Goal: Feedback & Contribution: Leave review/rating

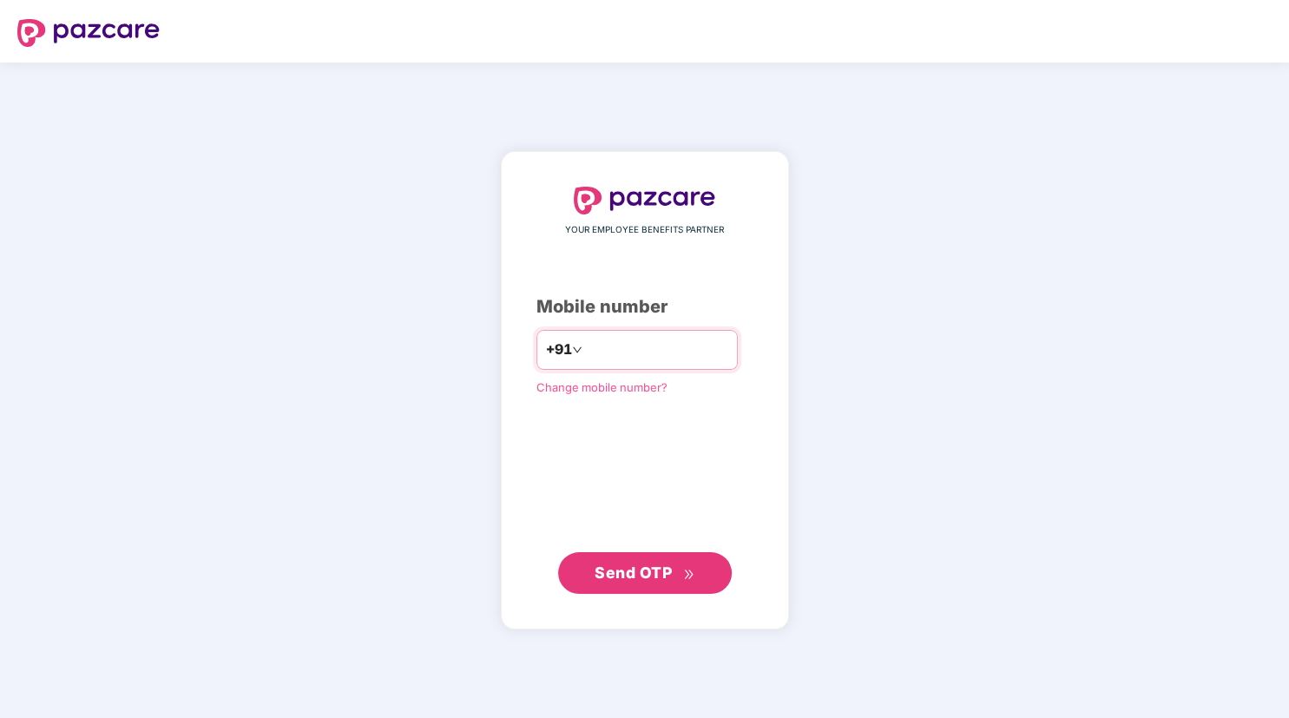
click at [586, 341] on input "number" at bounding box center [657, 350] width 142 height 28
type input "**********"
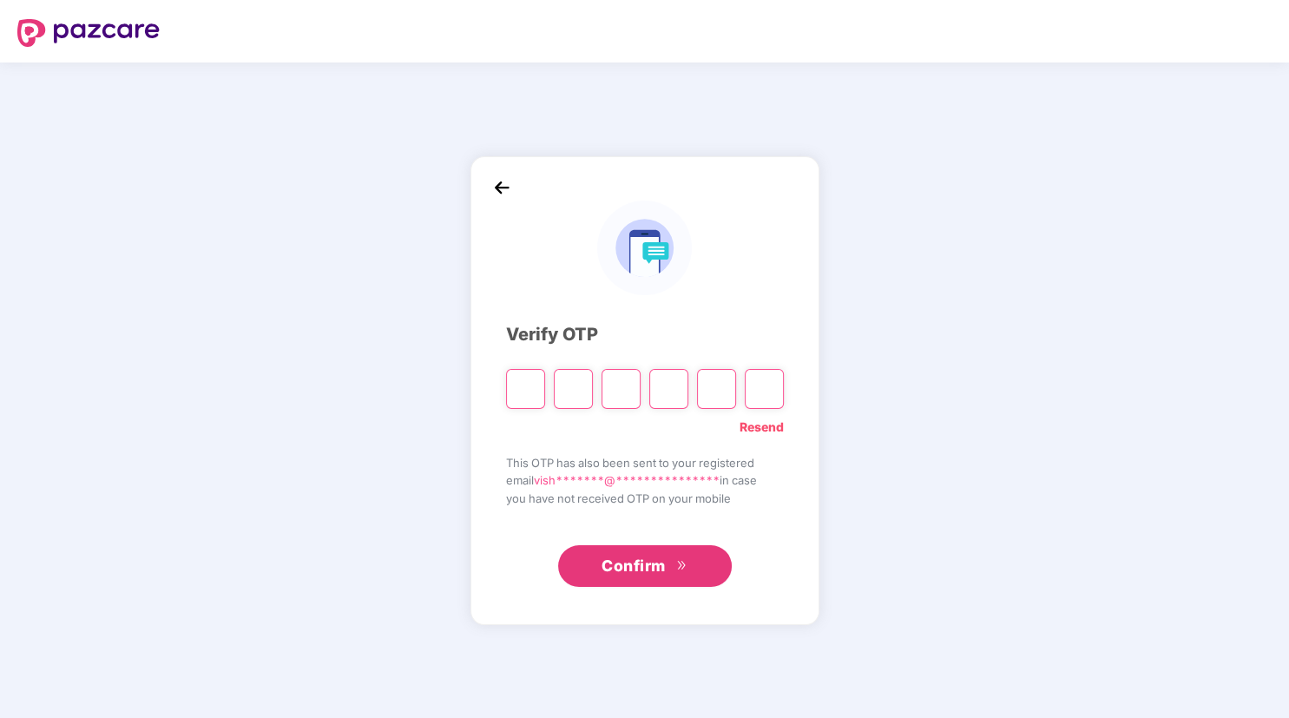
type input "*"
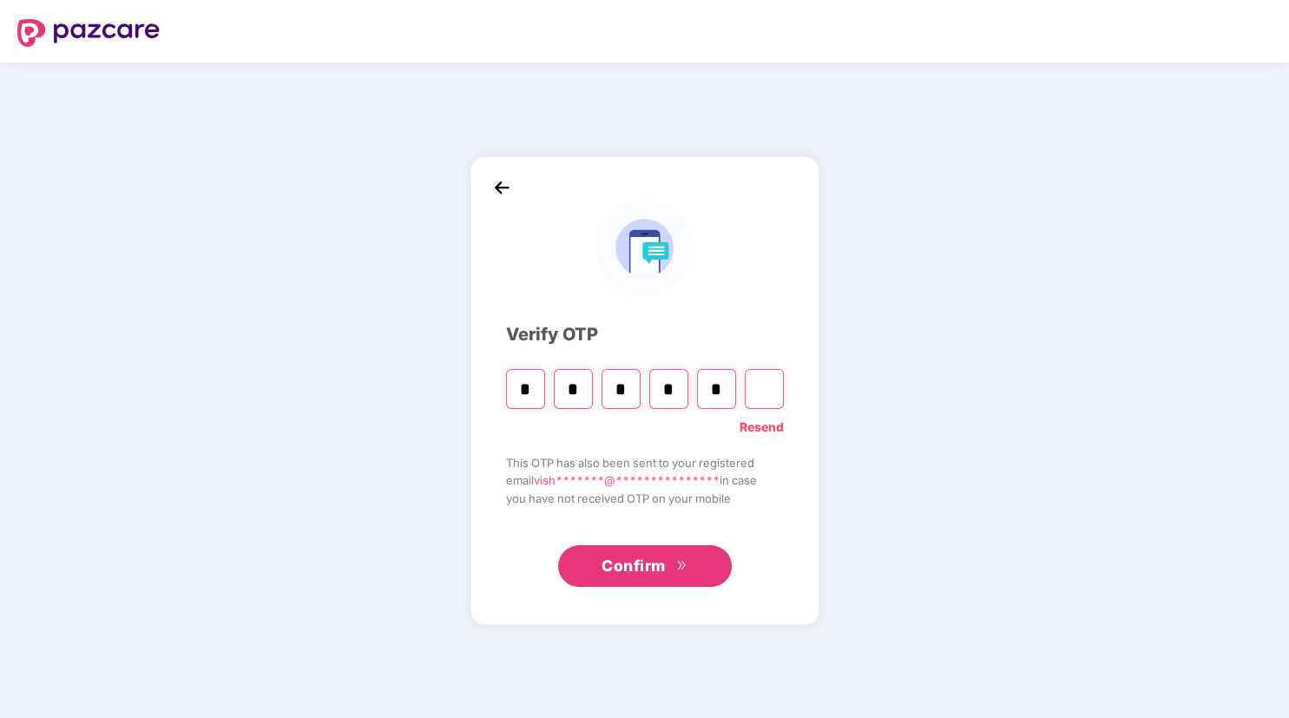
type input "*"
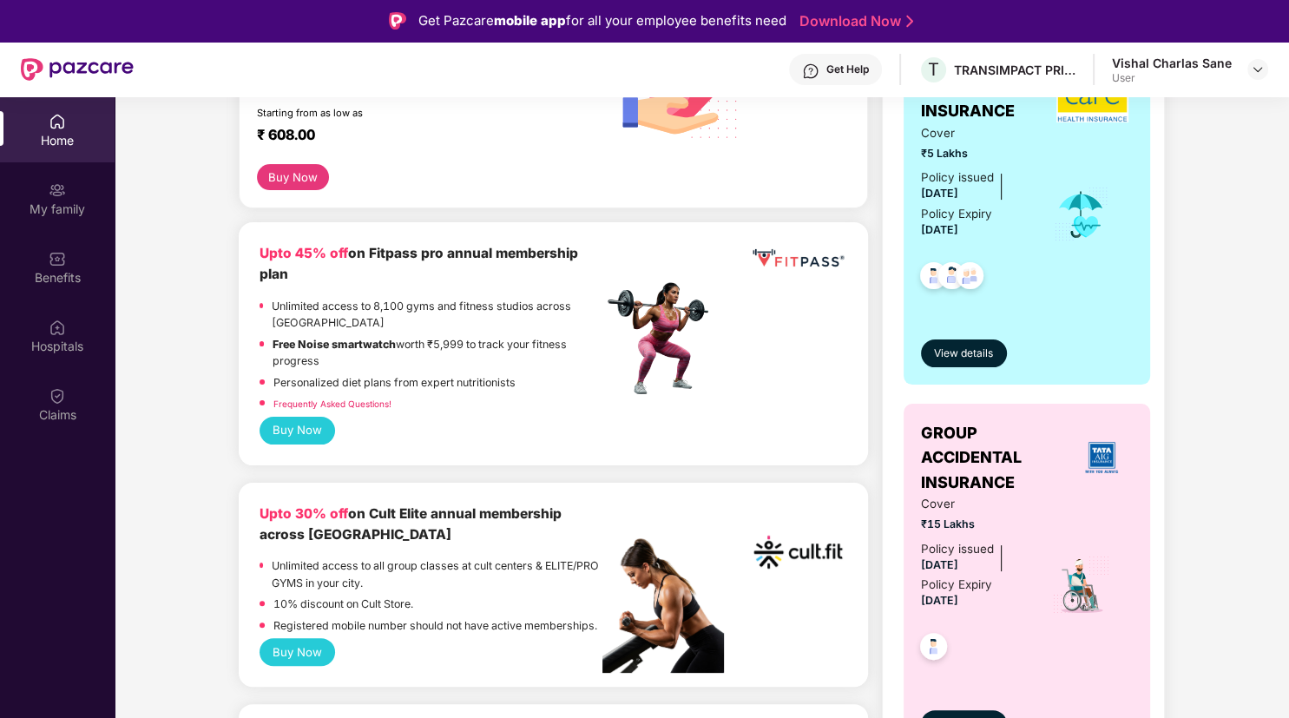
scroll to position [333, 0]
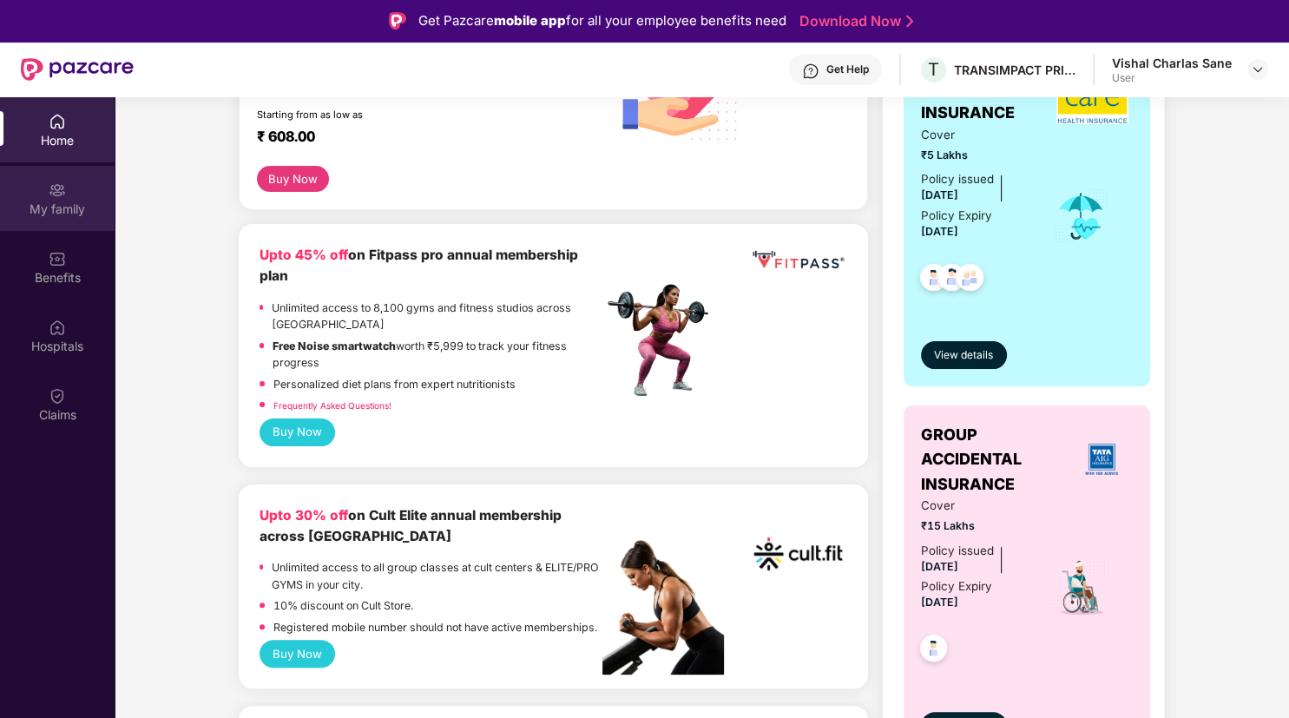
click at [61, 186] on img at bounding box center [57, 189] width 17 height 17
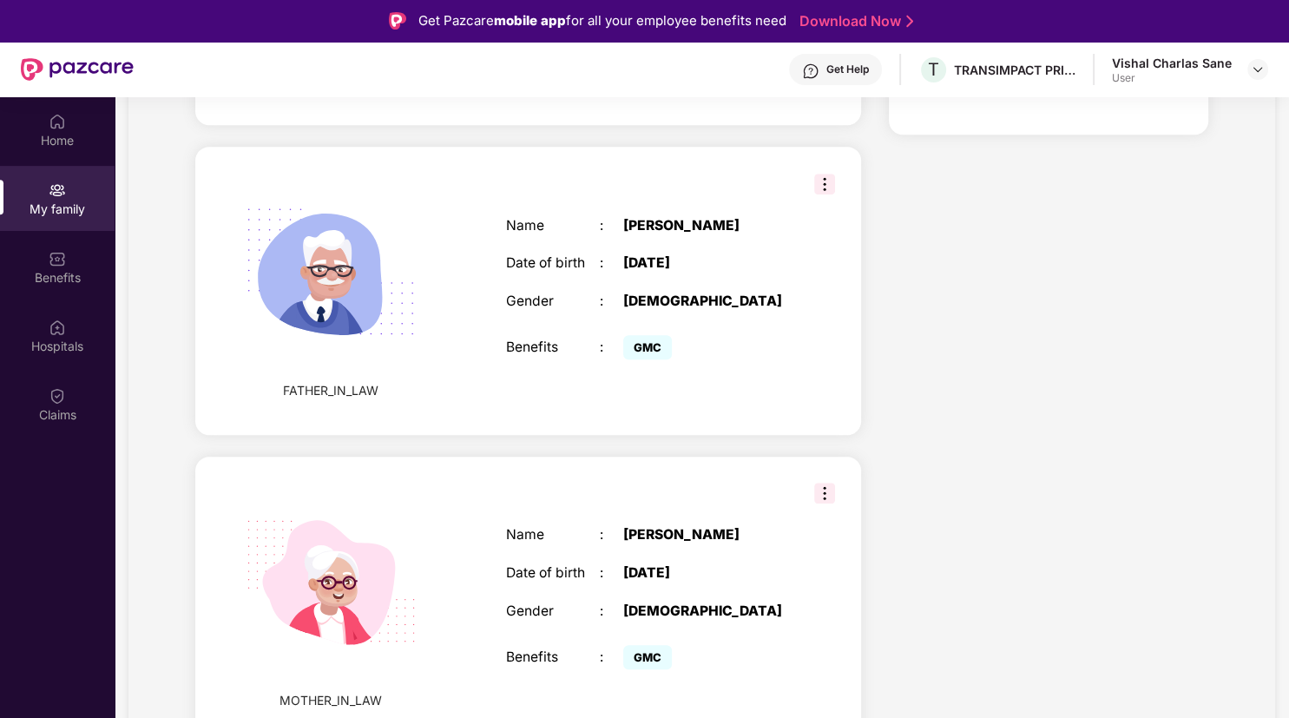
scroll to position [926, 0]
click at [825, 175] on img at bounding box center [824, 184] width 21 height 21
click at [571, 248] on div "Name : Shilas Ghule Date of birth : 17 Apr 1964 Gender : MALE Benefits : GMC" at bounding box center [647, 291] width 316 height 190
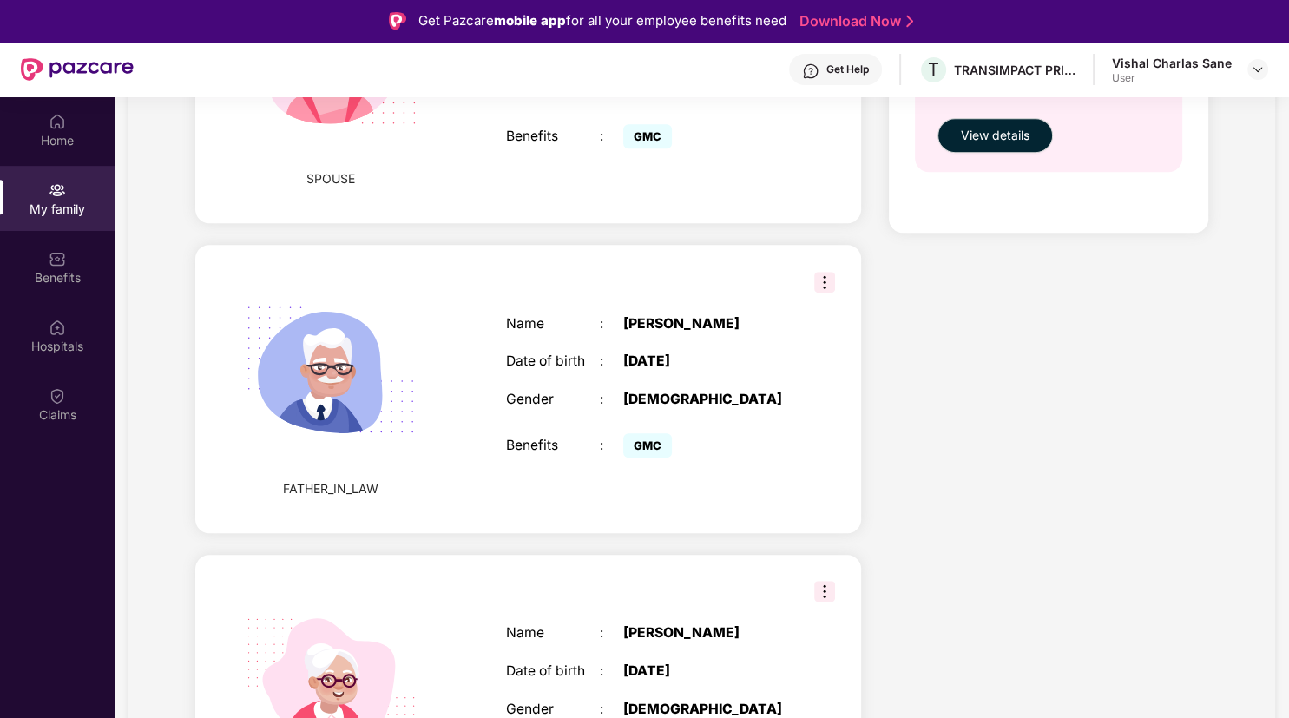
scroll to position [823, 0]
click at [828, 284] on img at bounding box center [824, 283] width 21 height 21
click at [1112, 317] on div "Health Cover cover ₹5 Lakhs Policy issued 25 Apr 2025 Policy Expiry 24 Apr 2026…" at bounding box center [1048, 124] width 347 height 1483
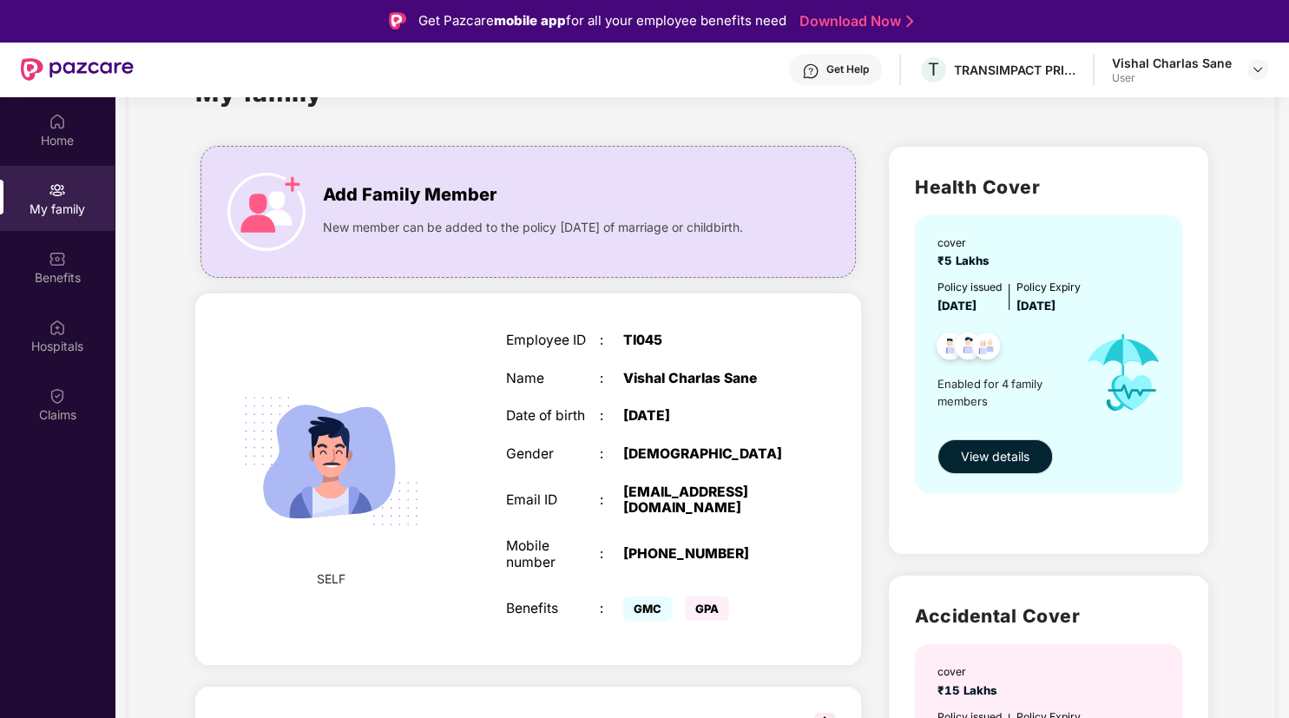
scroll to position [0, 0]
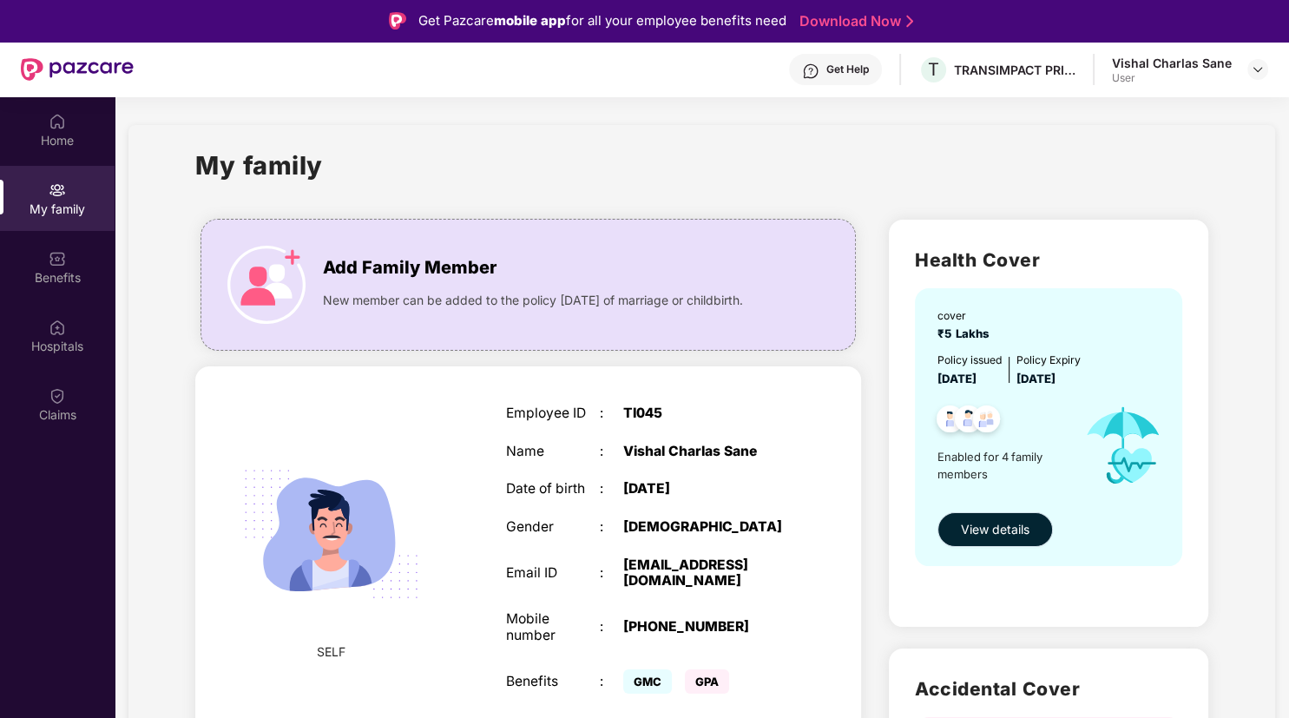
click at [974, 527] on span "View details" at bounding box center [995, 529] width 69 height 19
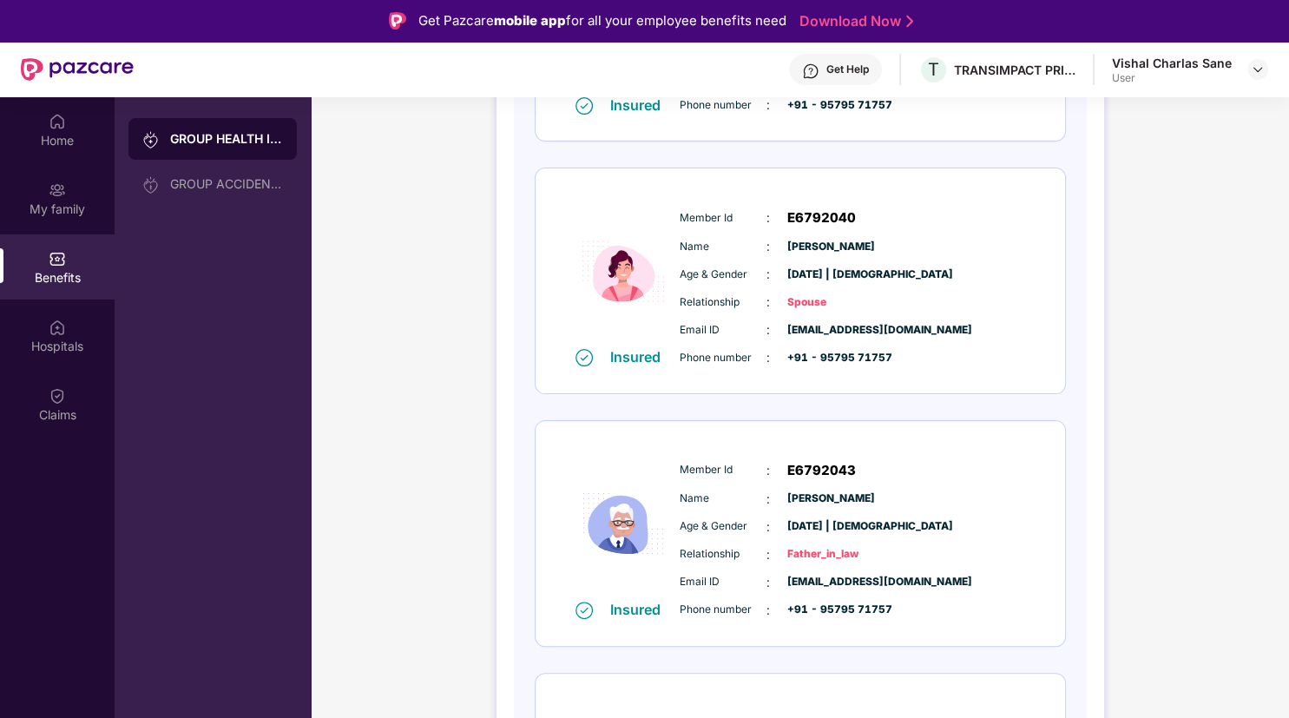
scroll to position [474, 0]
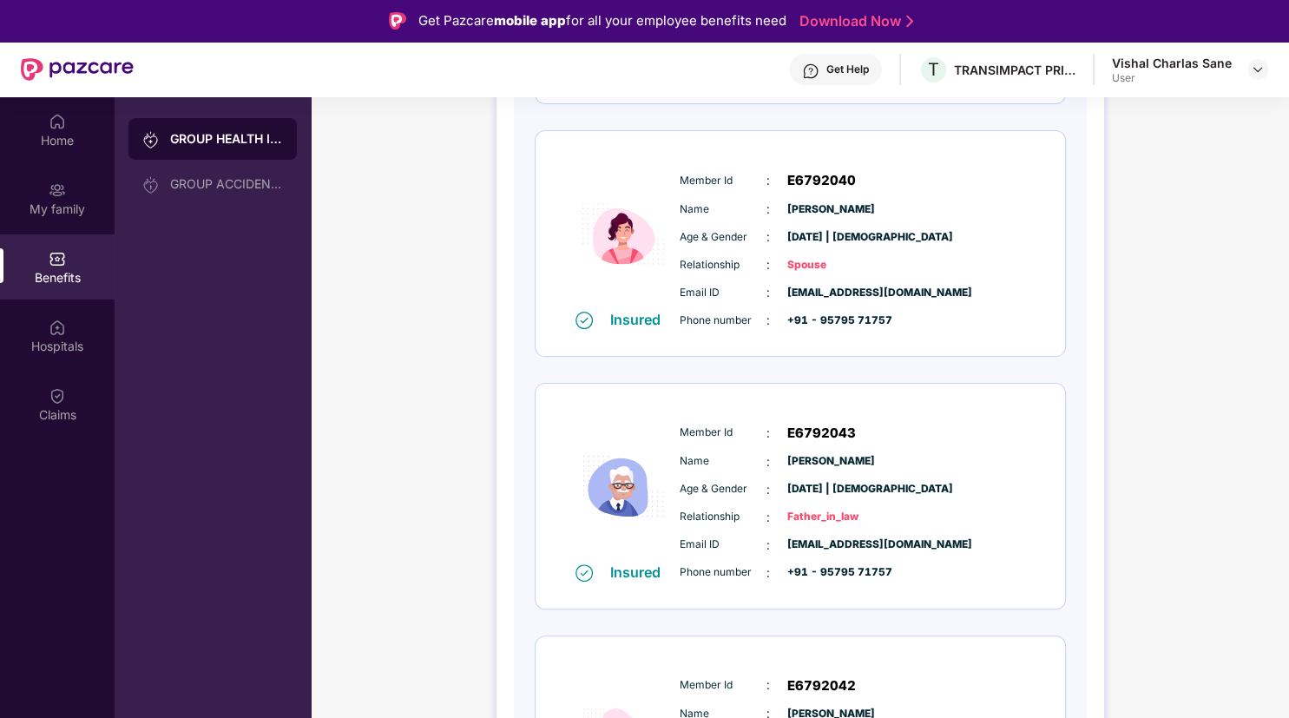
click at [634, 583] on div "Insured Member Id : E6792043 Name : Shilas Ghule Age & Gender : 17 Apr 1964 | M…" at bounding box center [801, 496] width 530 height 225
click at [801, 435] on span "E6792043" at bounding box center [821, 433] width 69 height 21
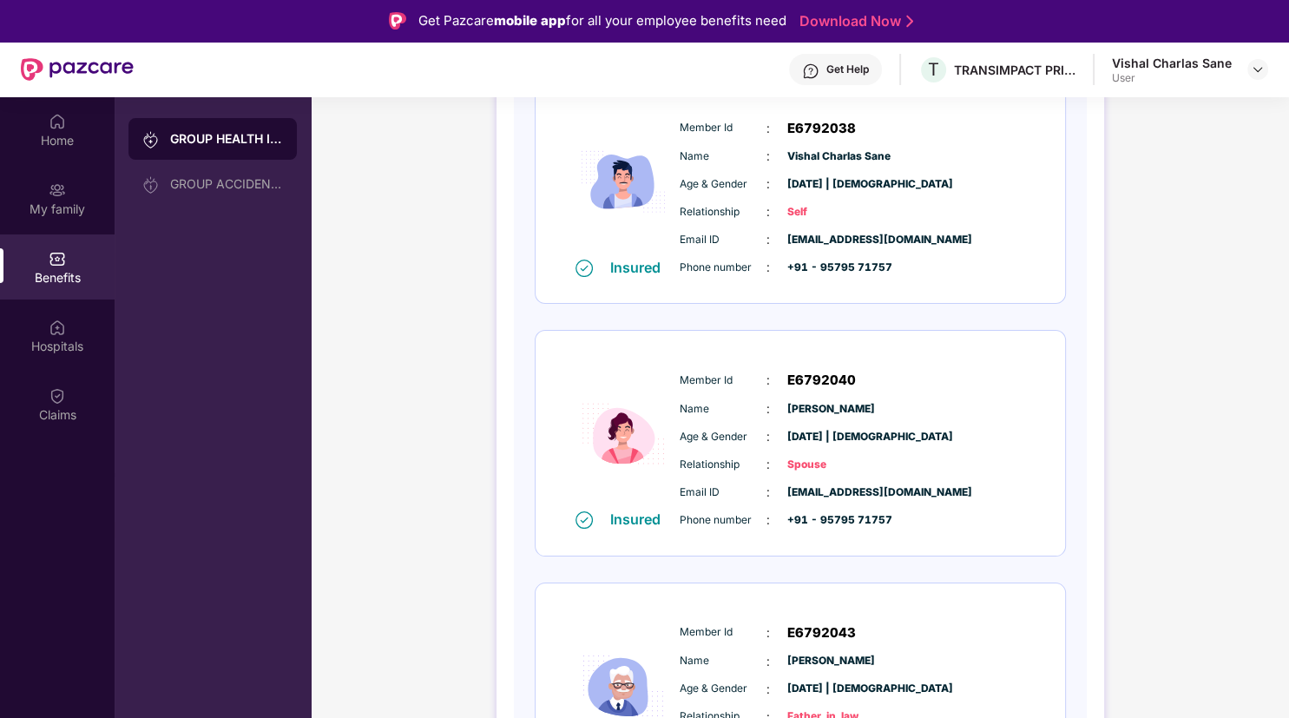
scroll to position [0, 0]
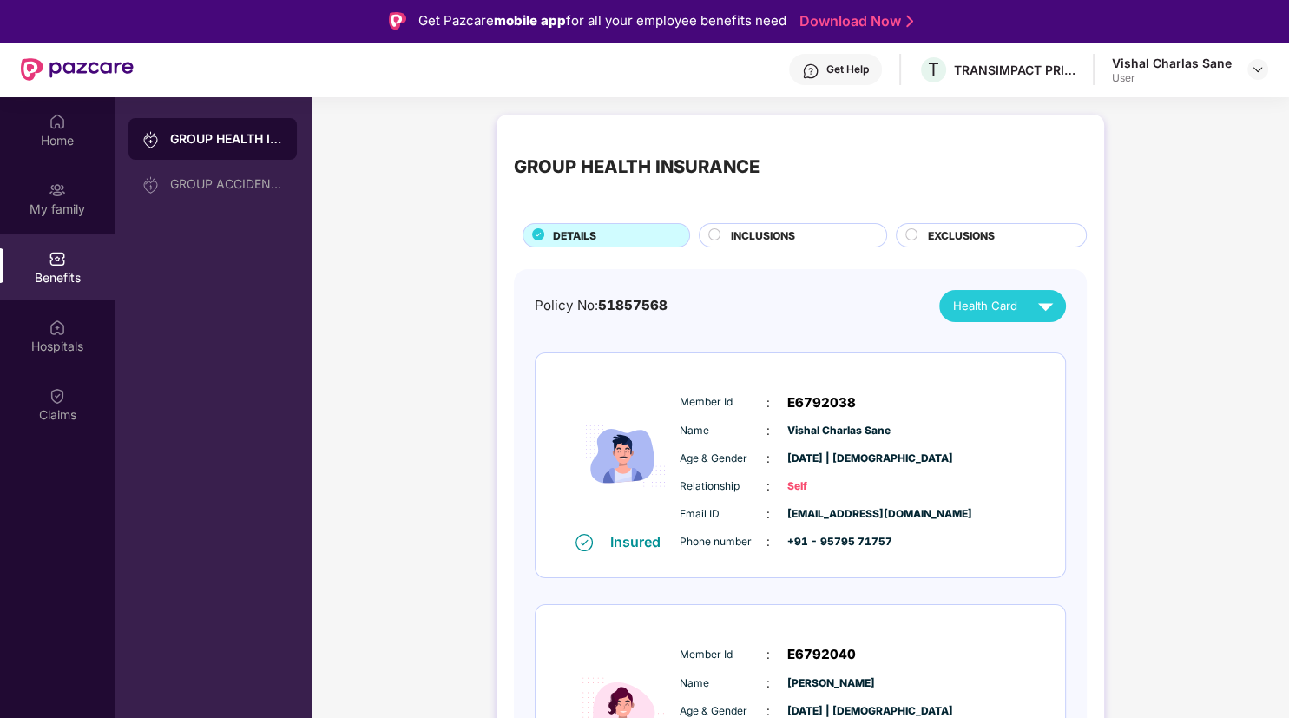
click at [1001, 297] on span "Health Card" at bounding box center [985, 306] width 64 height 18
click at [1059, 418] on img at bounding box center [1057, 415] width 13 height 13
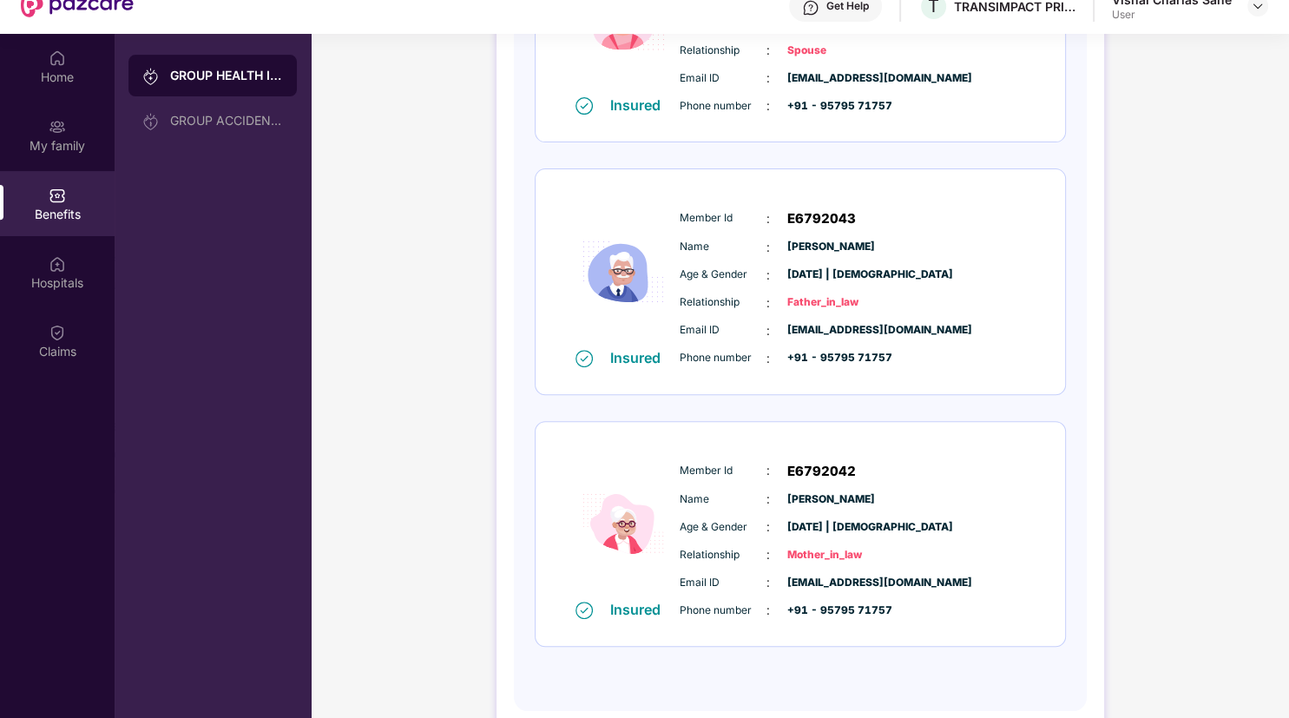
scroll to position [69, 0]
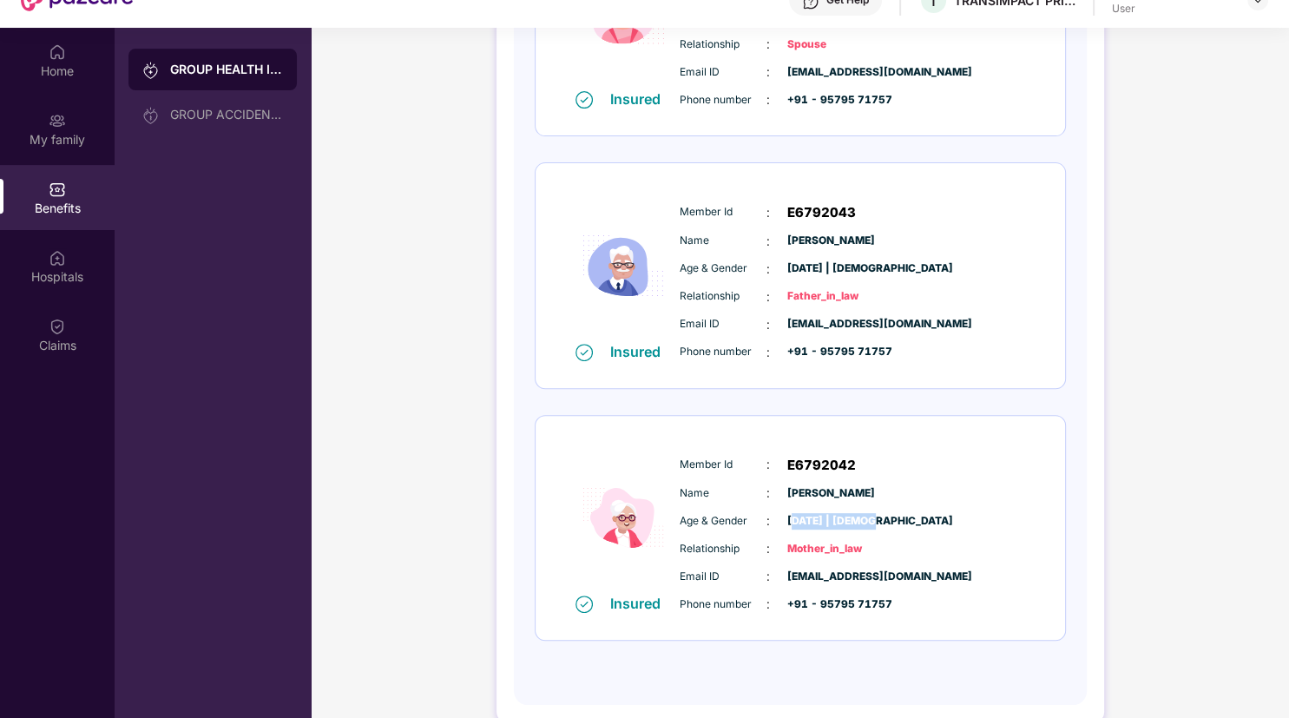
drag, startPoint x: 794, startPoint y: 517, endPoint x: 868, endPoint y: 524, distance: 75.1
click at [868, 524] on span "11 Aug 1959 | Female" at bounding box center [830, 521] width 87 height 16
click at [862, 485] on span "Surekha Bhalkar" at bounding box center [830, 493] width 87 height 16
click at [42, 71] on div "Home" at bounding box center [57, 71] width 115 height 17
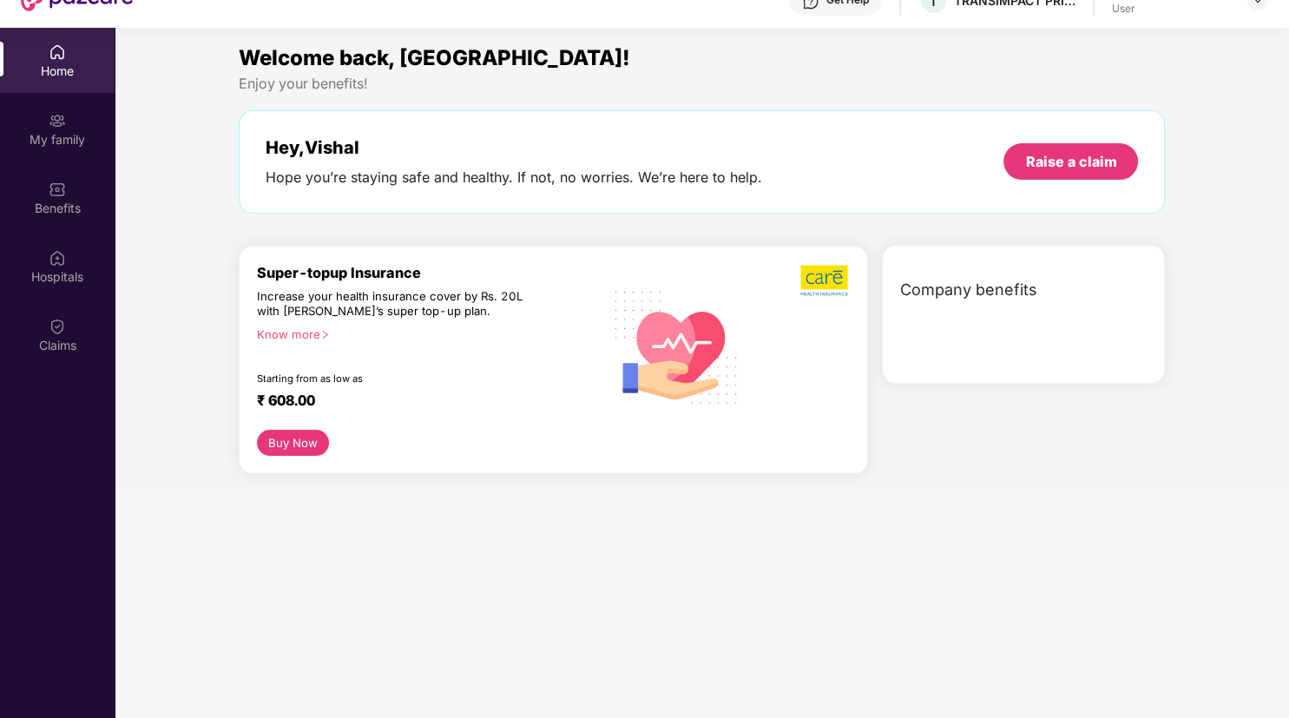
scroll to position [0, 0]
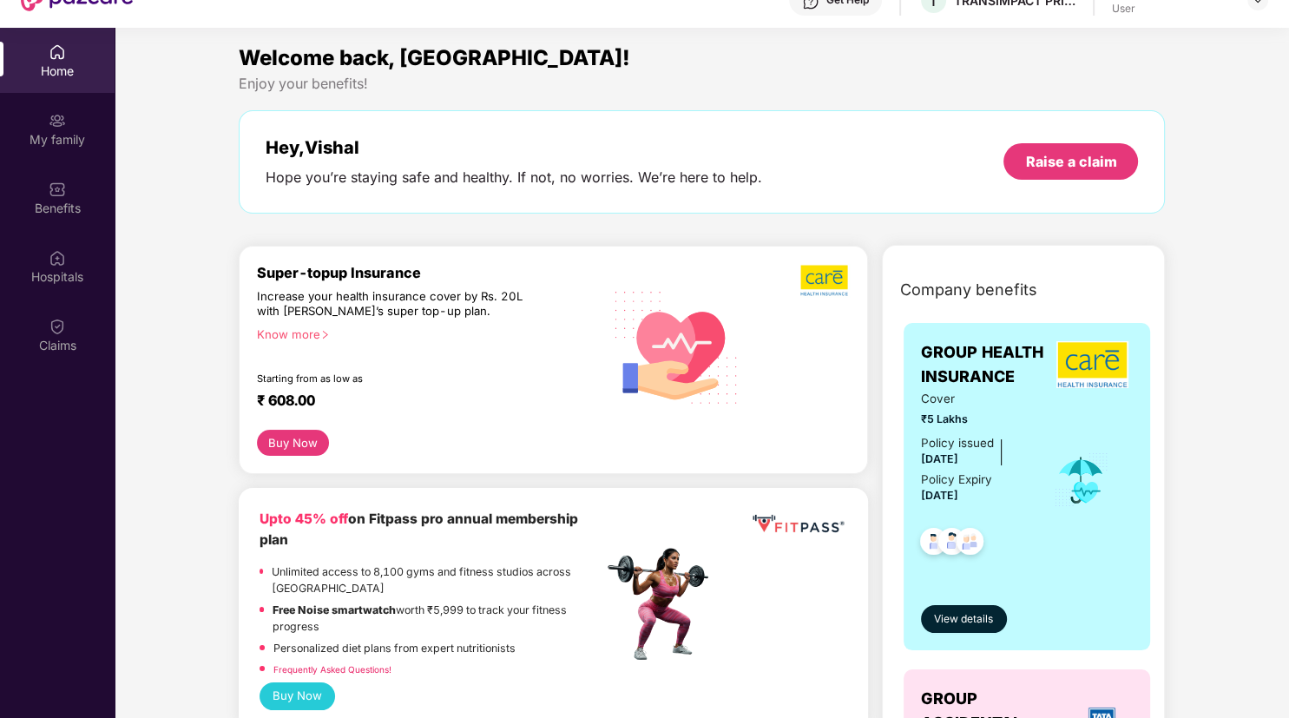
click at [289, 438] on button "Buy Now" at bounding box center [293, 443] width 72 height 26
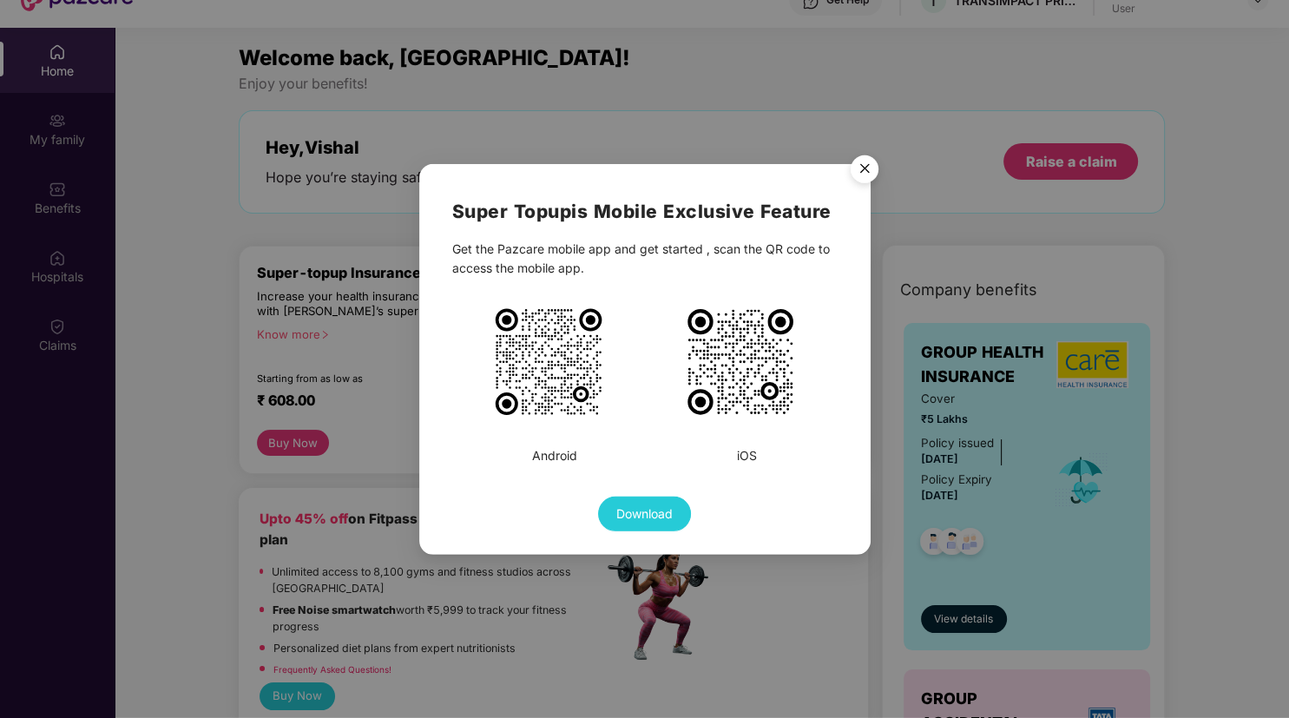
click at [862, 175] on img "Close" at bounding box center [864, 172] width 49 height 49
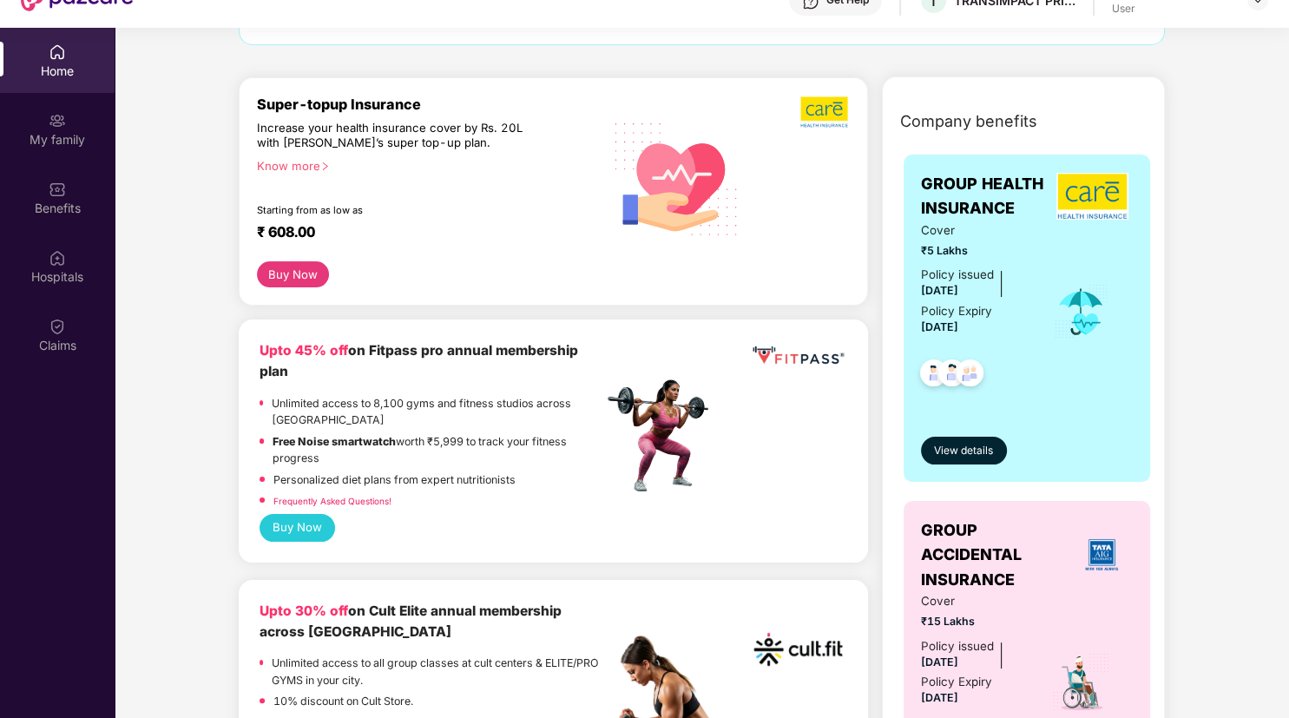
scroll to position [173, 0]
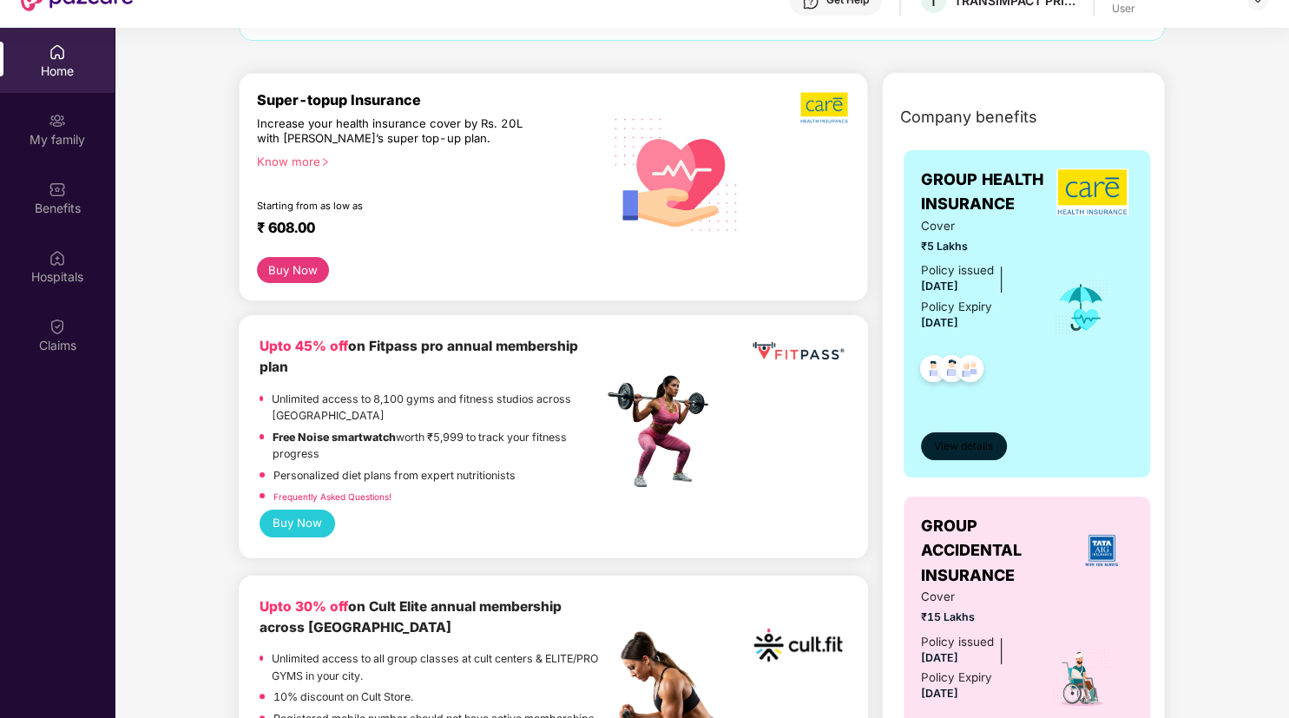
click at [983, 451] on span "View details" at bounding box center [963, 446] width 59 height 16
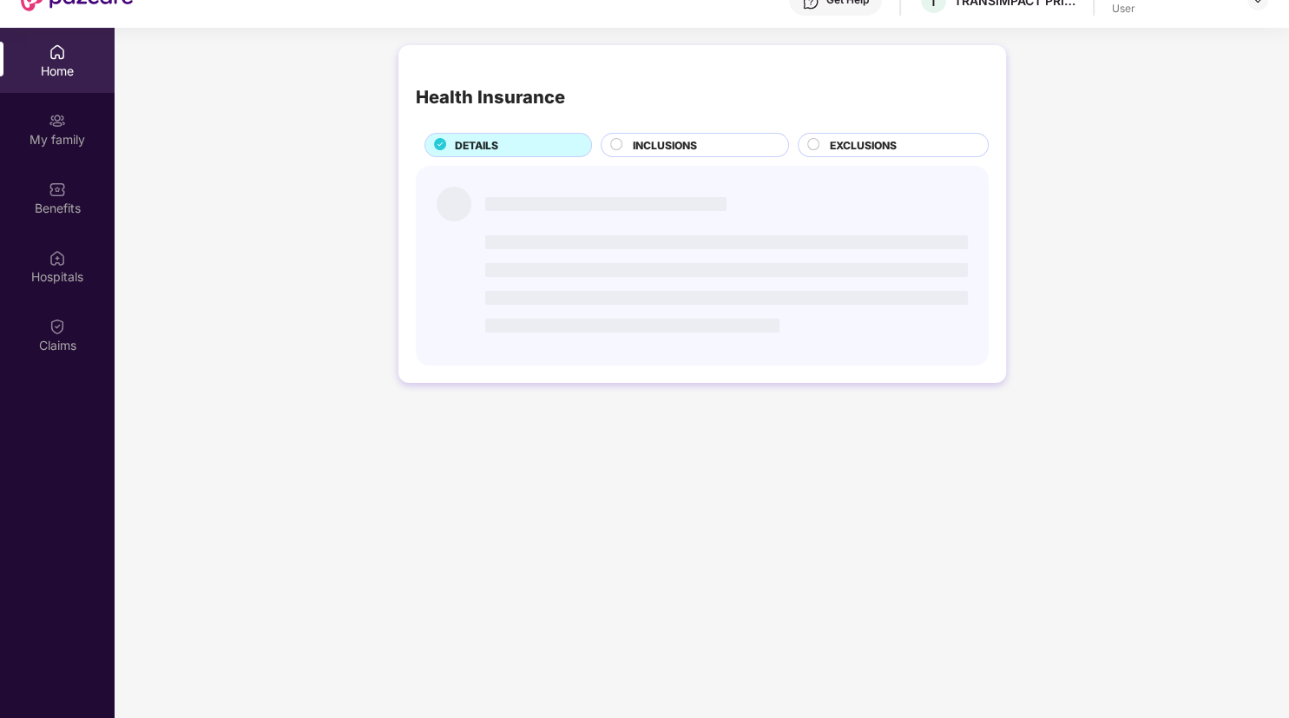
scroll to position [0, 0]
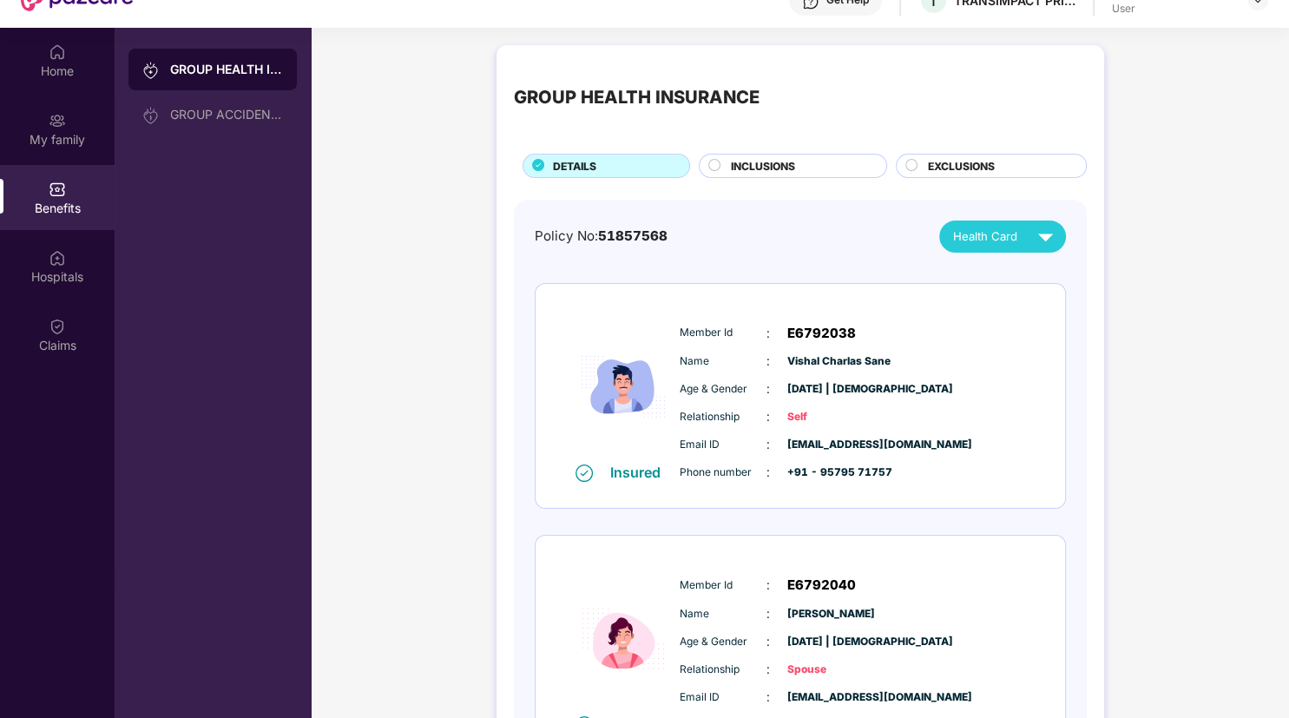
click at [777, 156] on div "INCLUSIONS" at bounding box center [793, 166] width 188 height 24
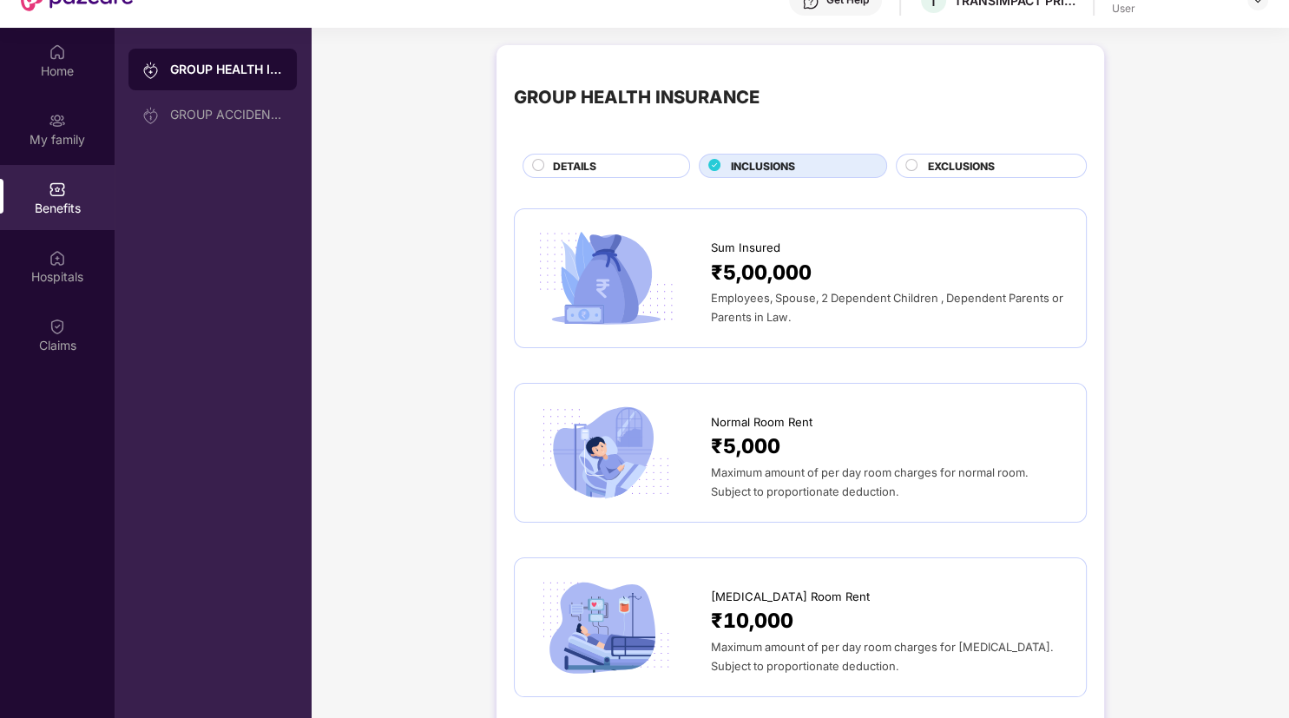
click at [978, 166] on span "EXCLUSIONS" at bounding box center [961, 166] width 67 height 16
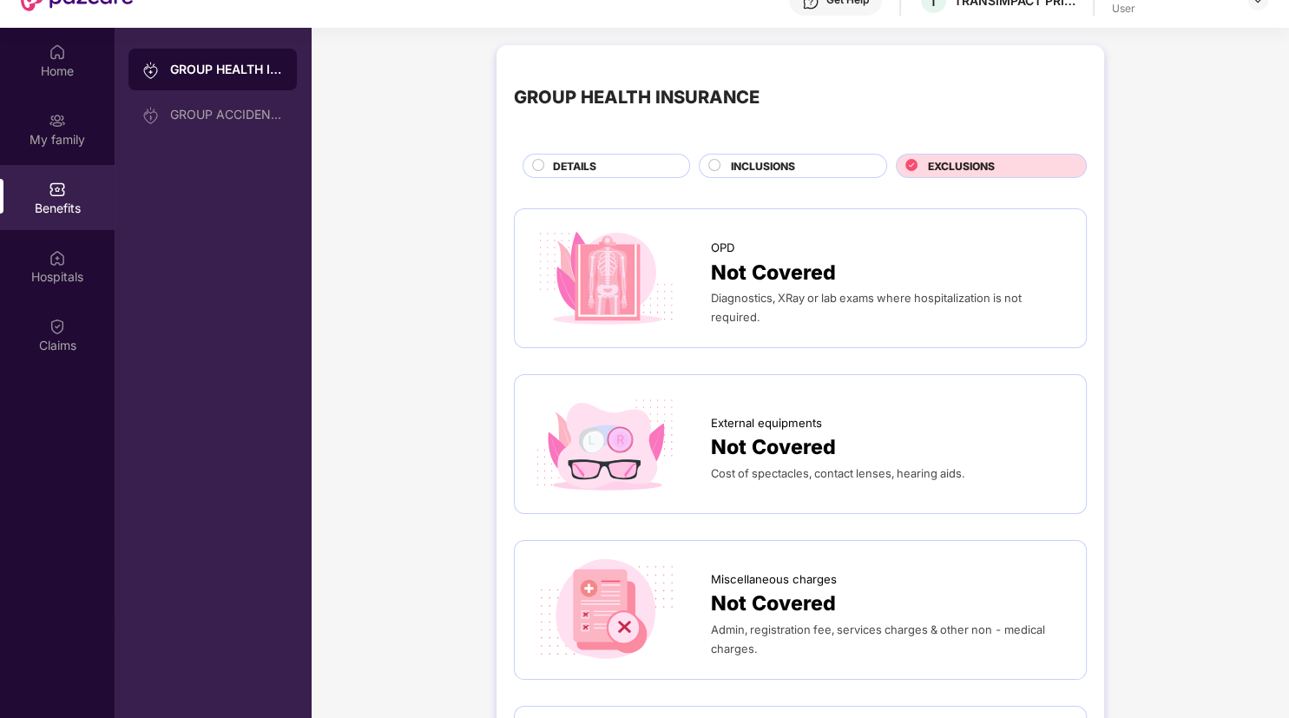
click at [609, 164] on div "DETAILS" at bounding box center [612, 167] width 136 height 19
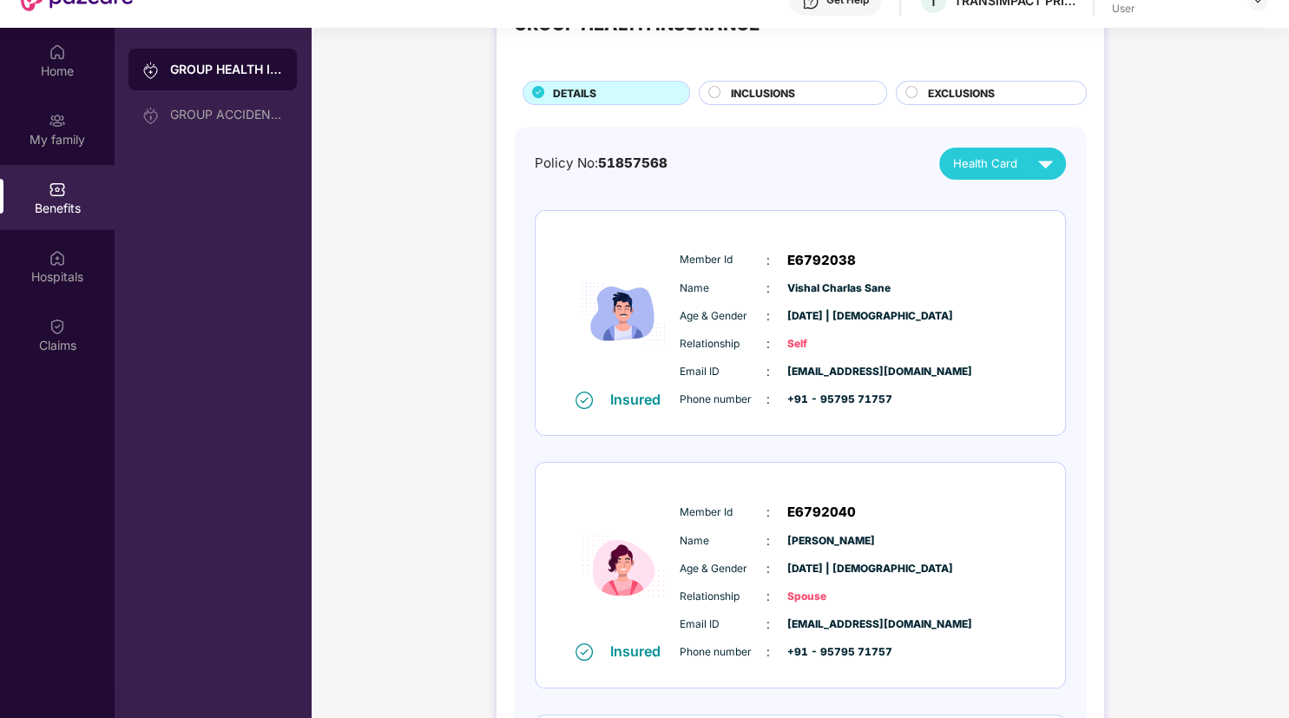
scroll to position [74, 0]
click at [52, 83] on div "Home" at bounding box center [57, 60] width 115 height 65
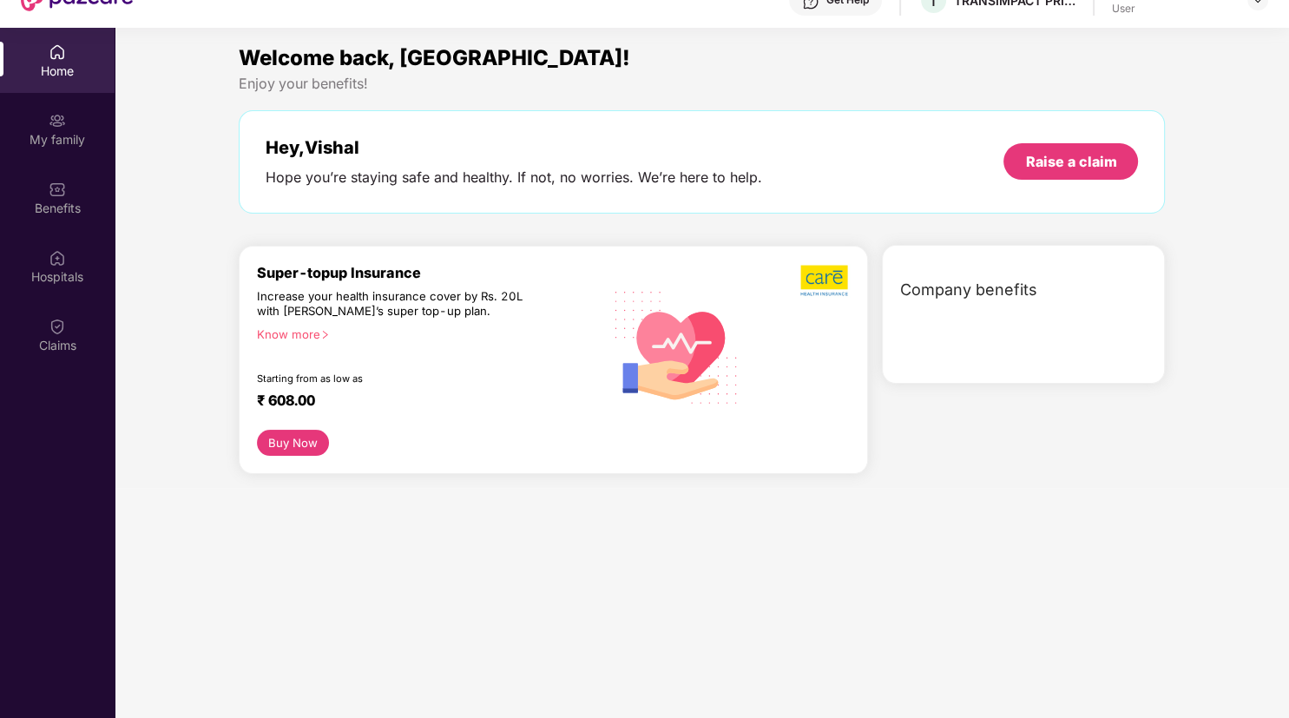
scroll to position [0, 0]
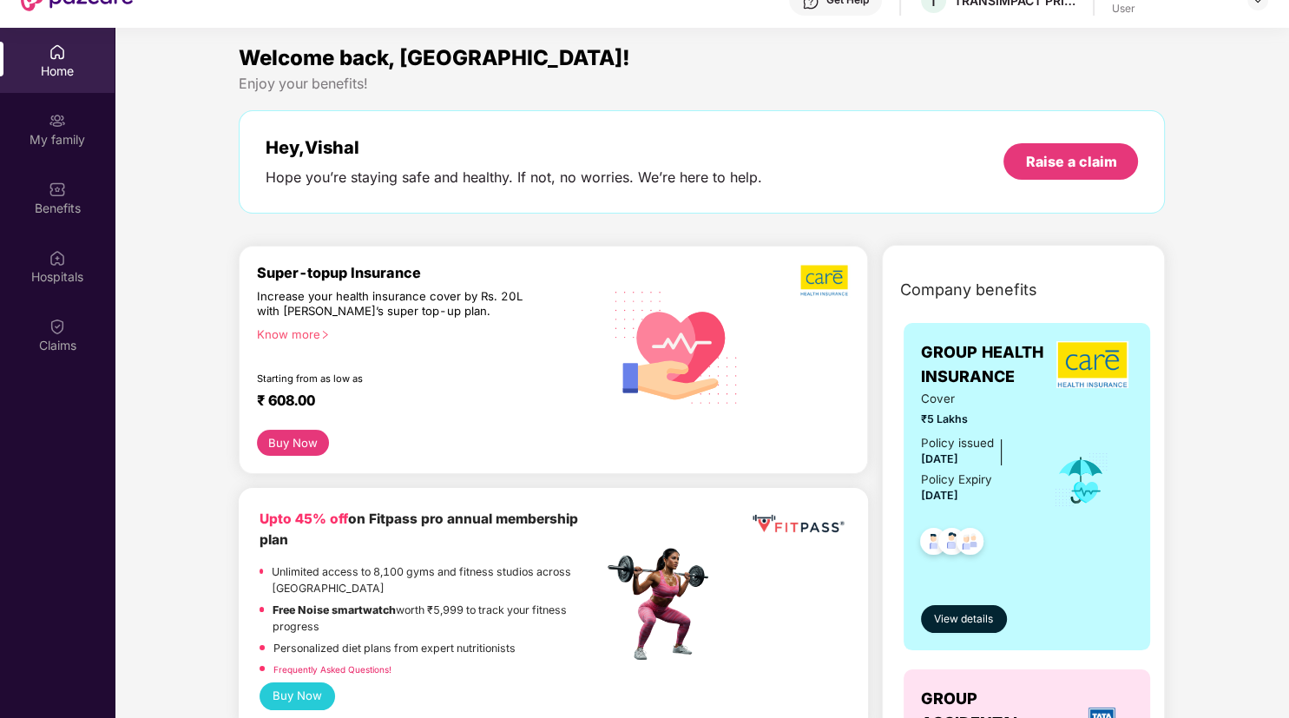
click at [477, 419] on div "Super-topup Insurance Increase your health insurance cover by Rs. 20L with PazC…" at bounding box center [430, 347] width 346 height 166
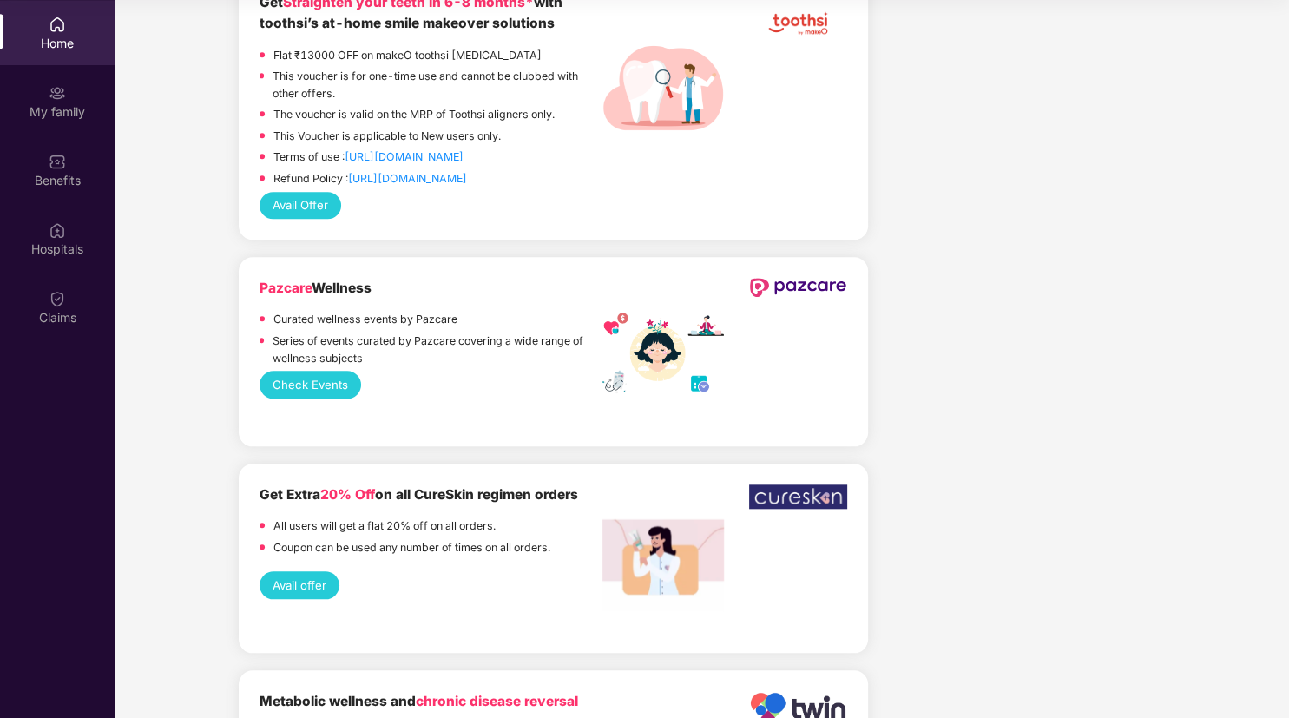
scroll to position [1528, 0]
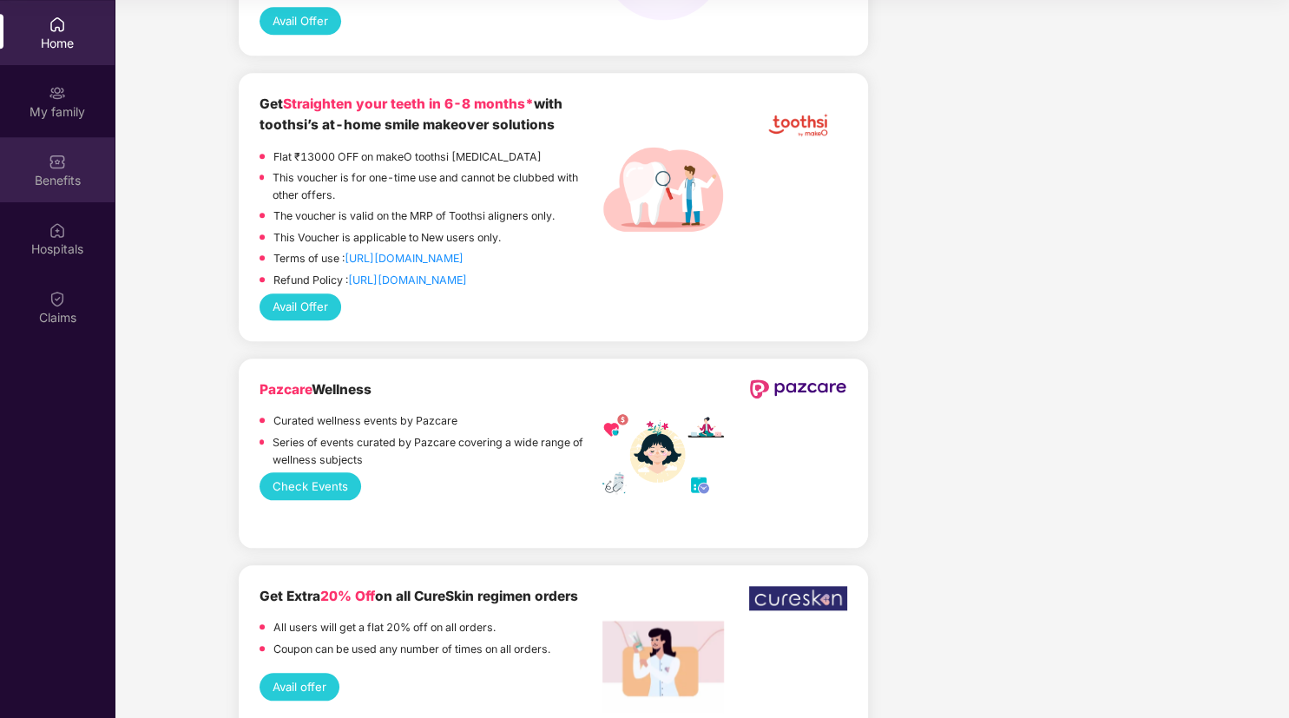
click at [48, 174] on div "Benefits" at bounding box center [57, 180] width 115 height 17
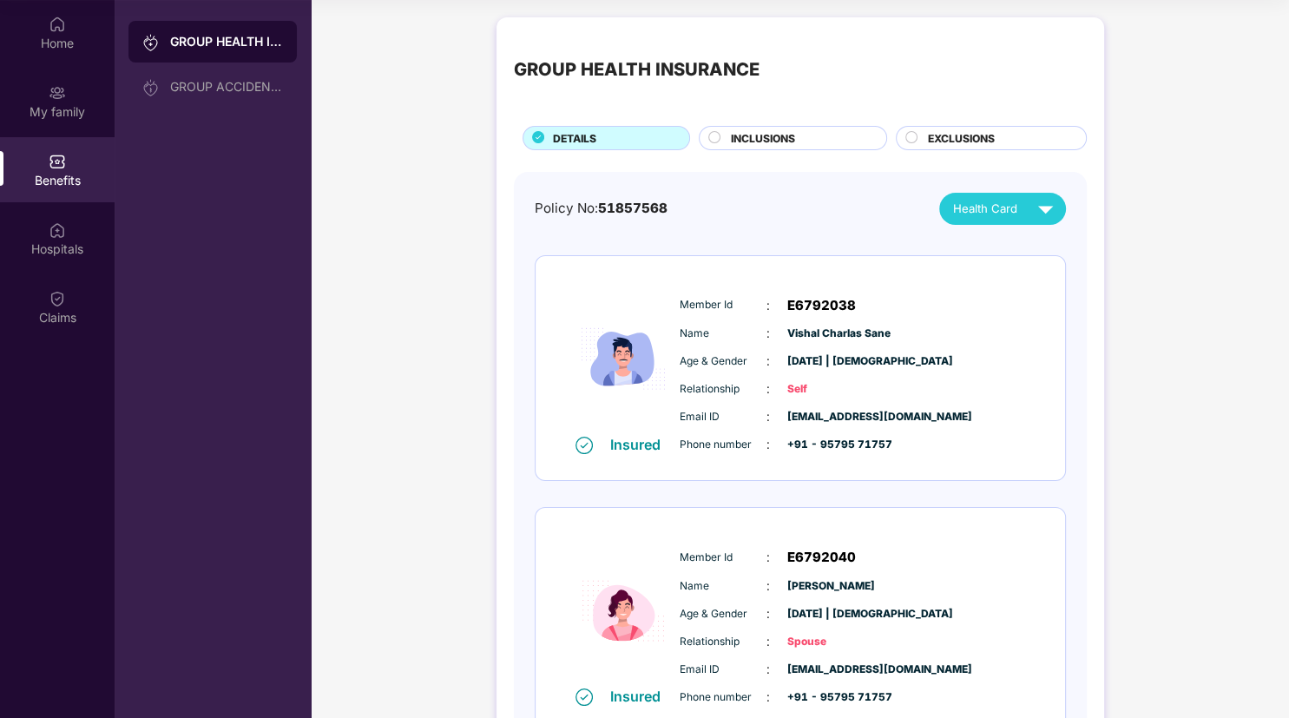
scroll to position [0, 0]
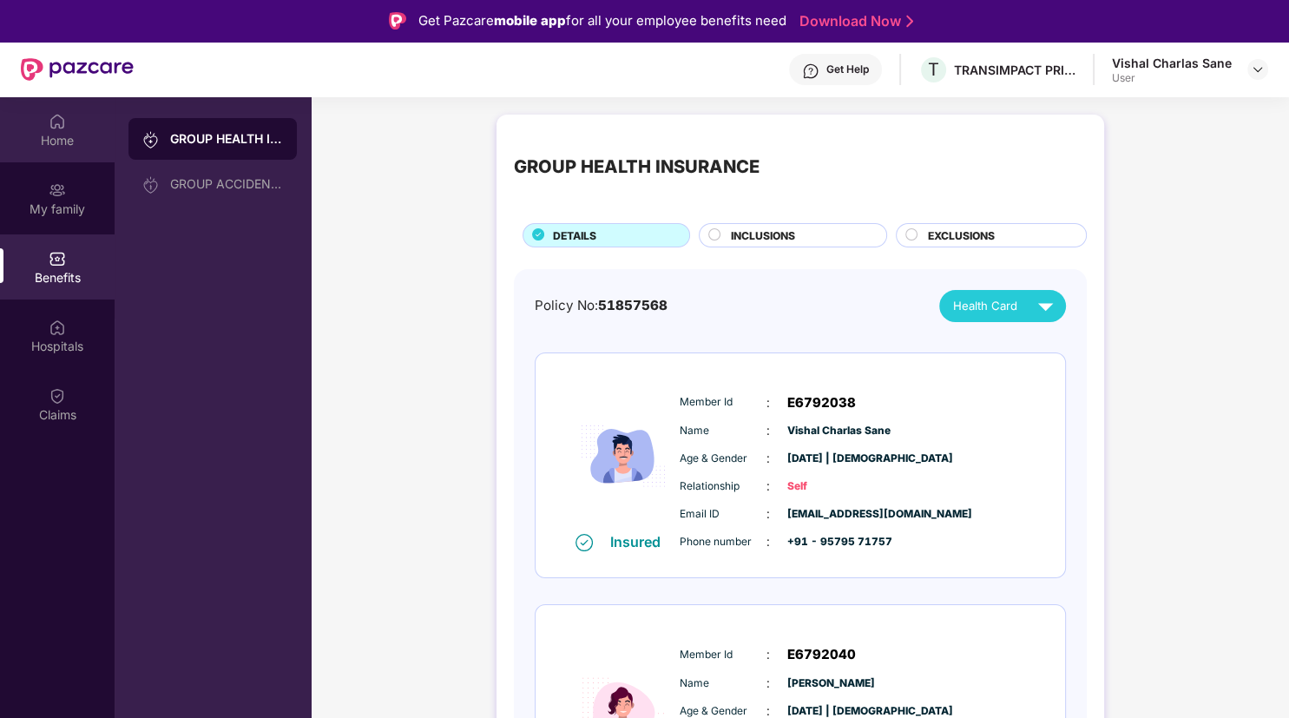
click at [79, 115] on div "Home" at bounding box center [57, 129] width 115 height 65
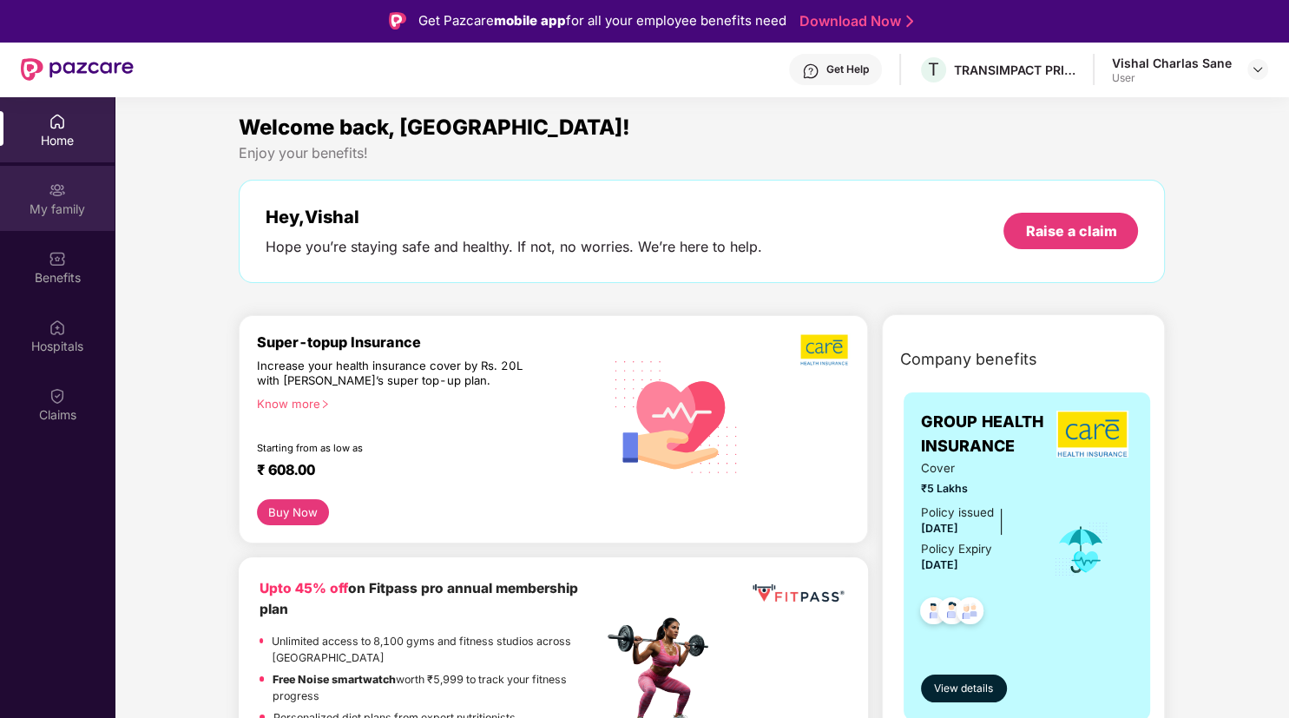
click at [43, 203] on div "My family" at bounding box center [57, 209] width 115 height 17
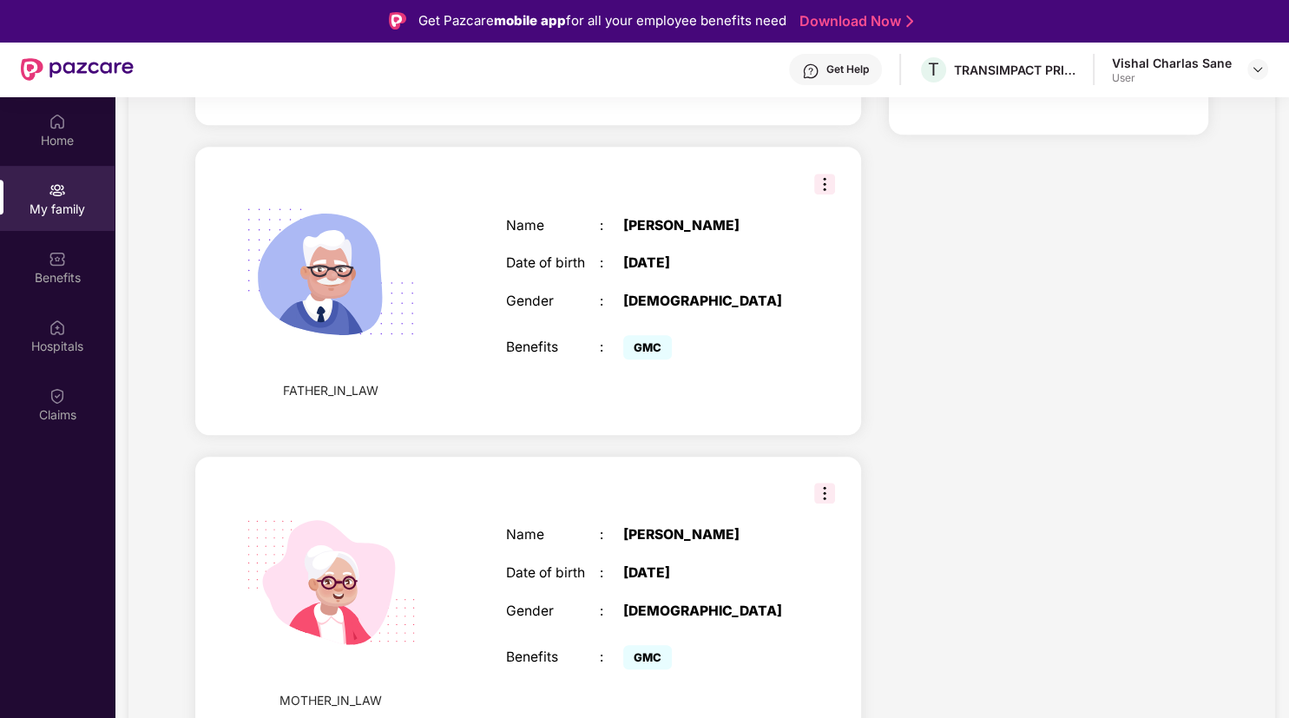
scroll to position [97, 0]
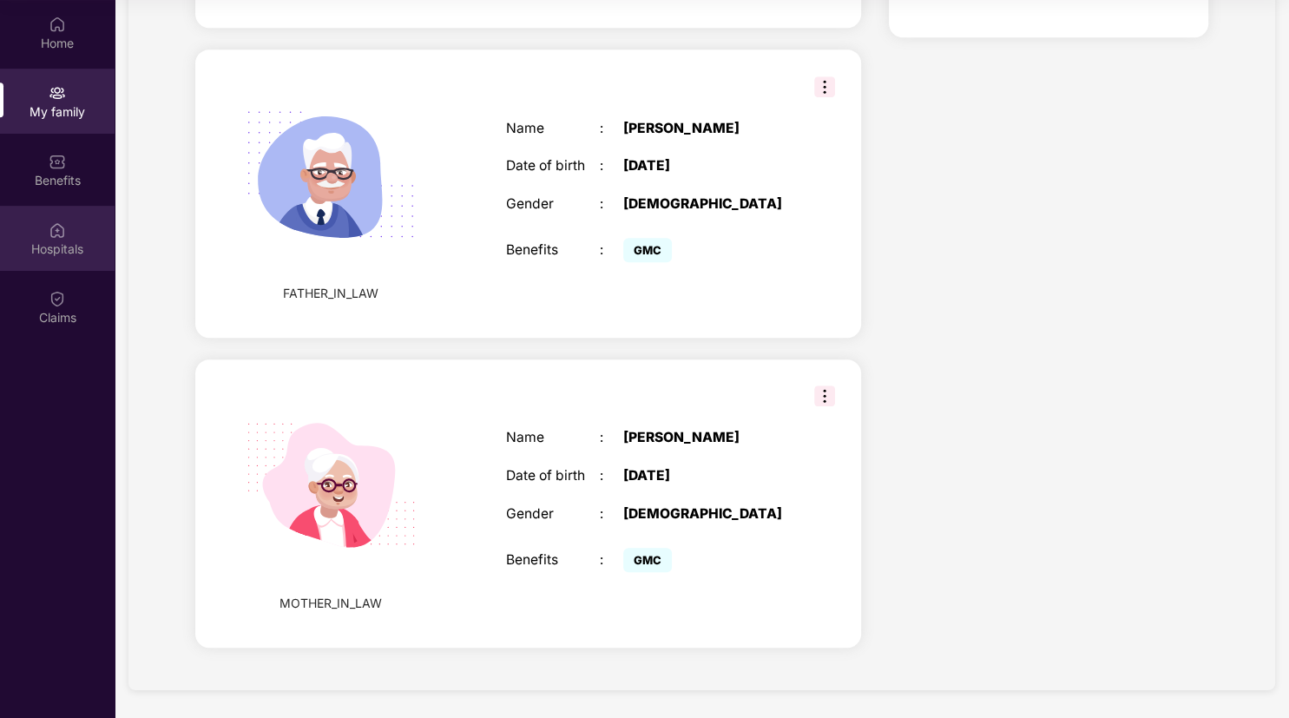
click at [68, 238] on div "Hospitals" at bounding box center [57, 238] width 115 height 65
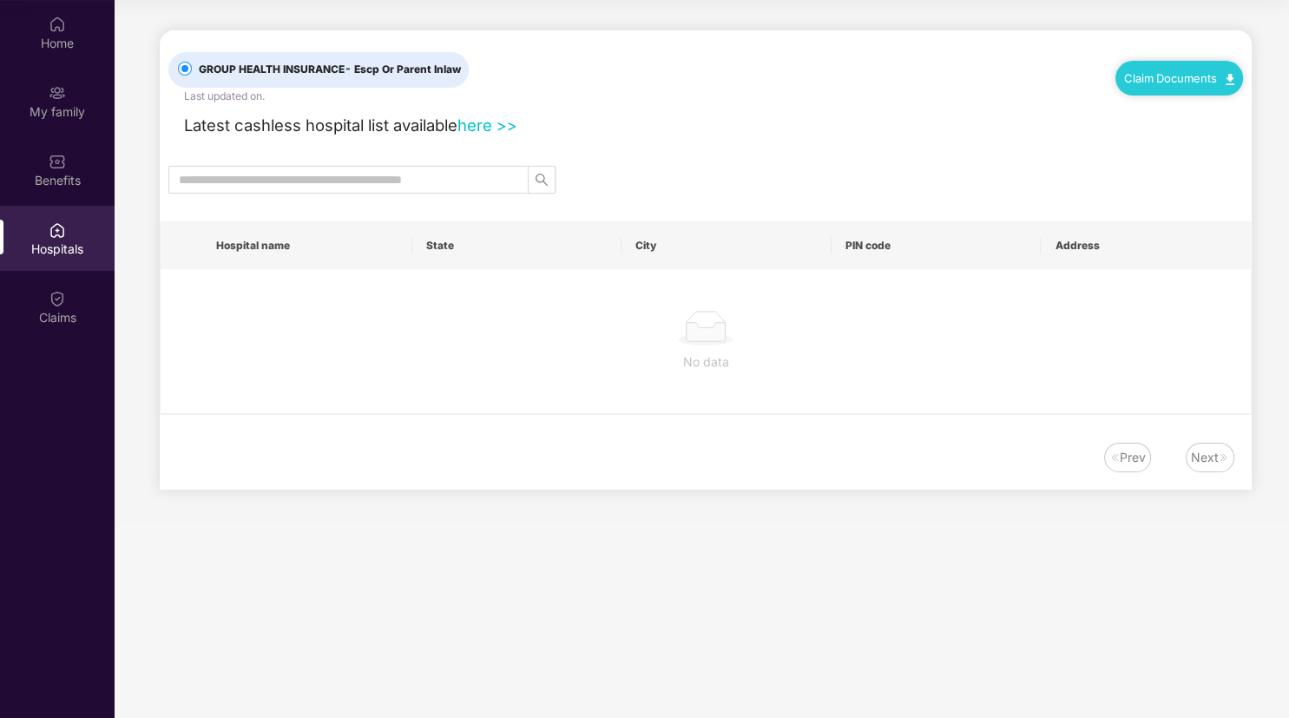
scroll to position [0, 0]
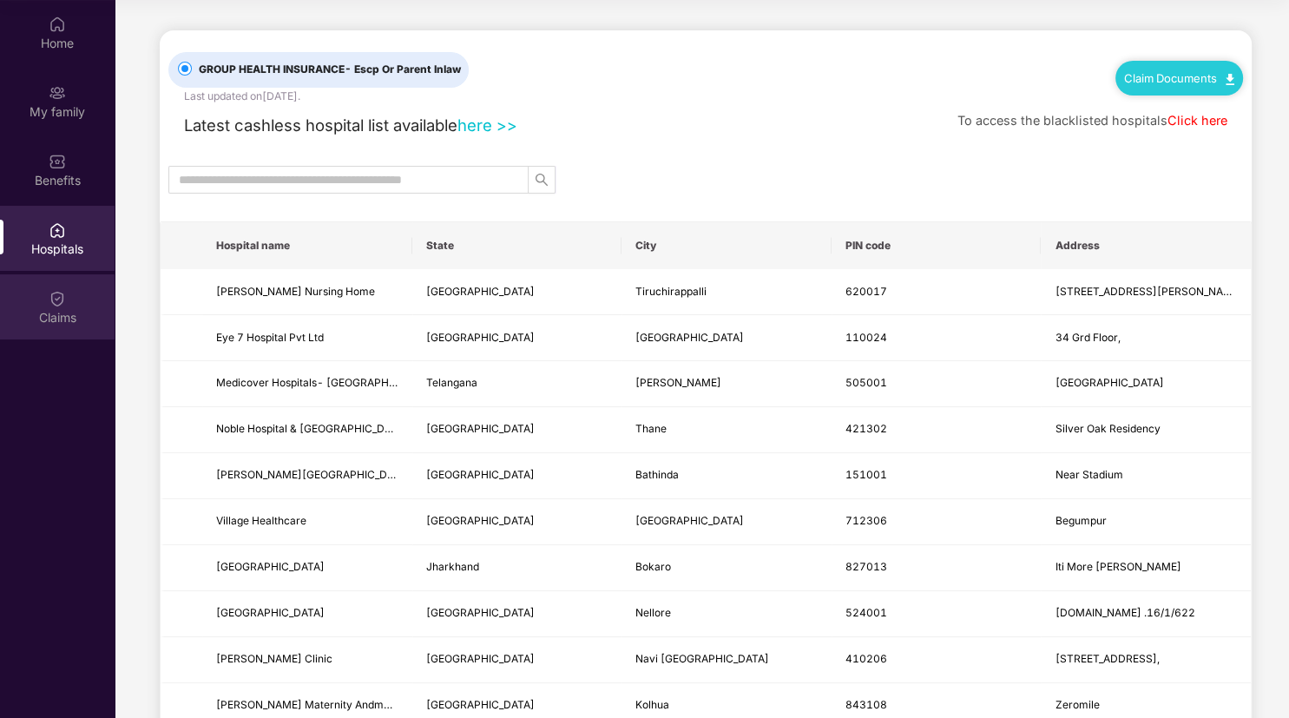
click at [36, 311] on div "Claims" at bounding box center [57, 317] width 115 height 17
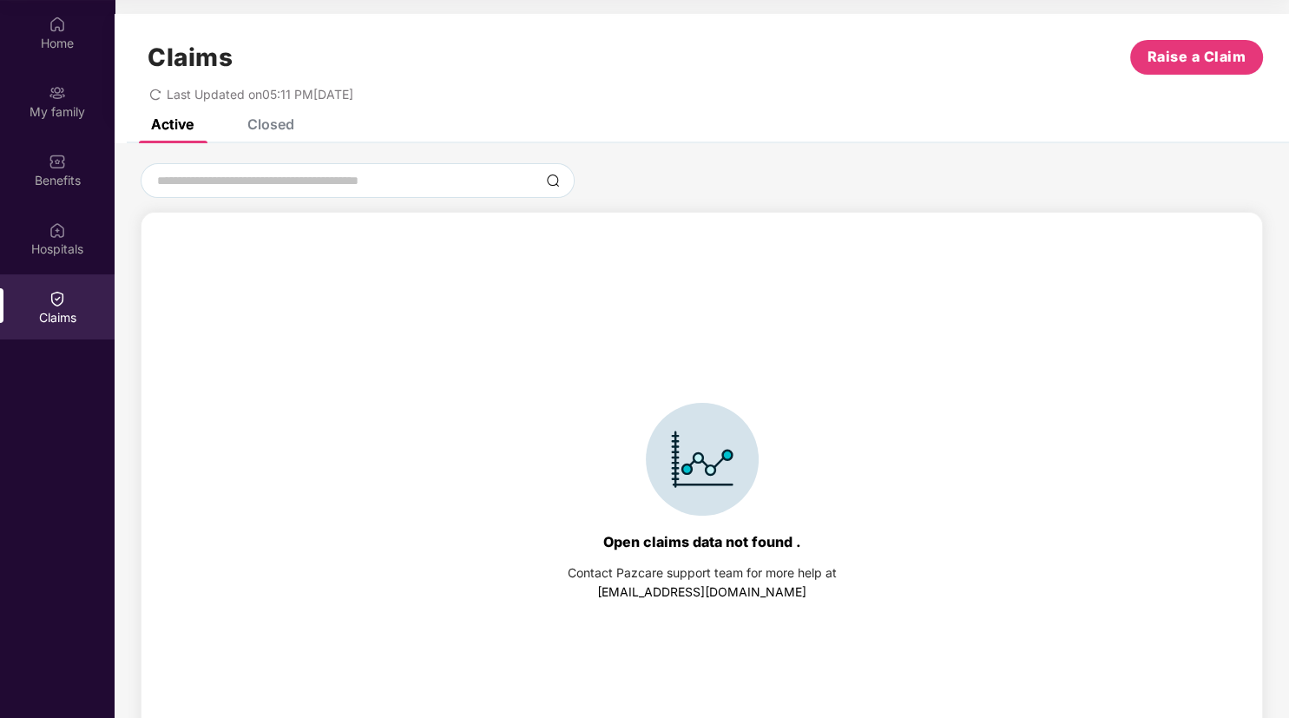
click at [285, 117] on div "Claims Raise a Claim Last Updated on 05:11 PM, 12 Aug 2025" at bounding box center [702, 66] width 1175 height 105
click at [280, 120] on div "Closed" at bounding box center [270, 123] width 47 height 17
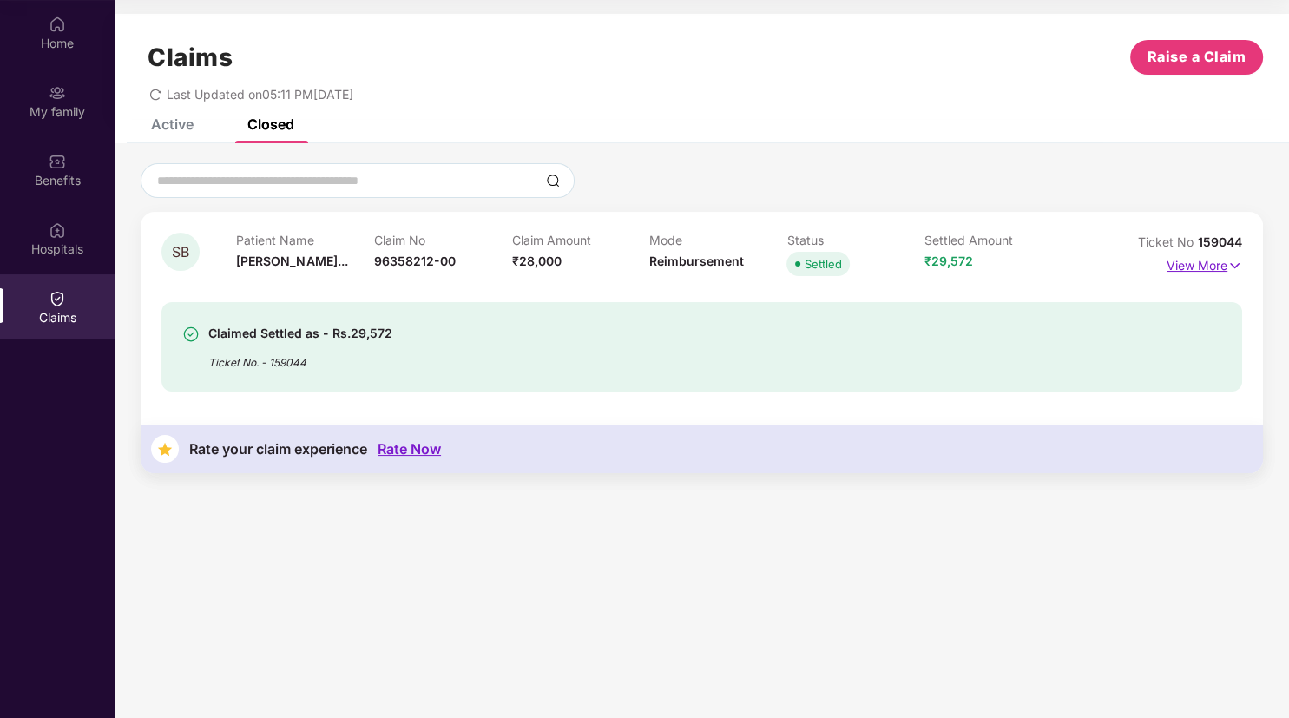
click at [1196, 261] on p "View More" at bounding box center [1205, 263] width 76 height 23
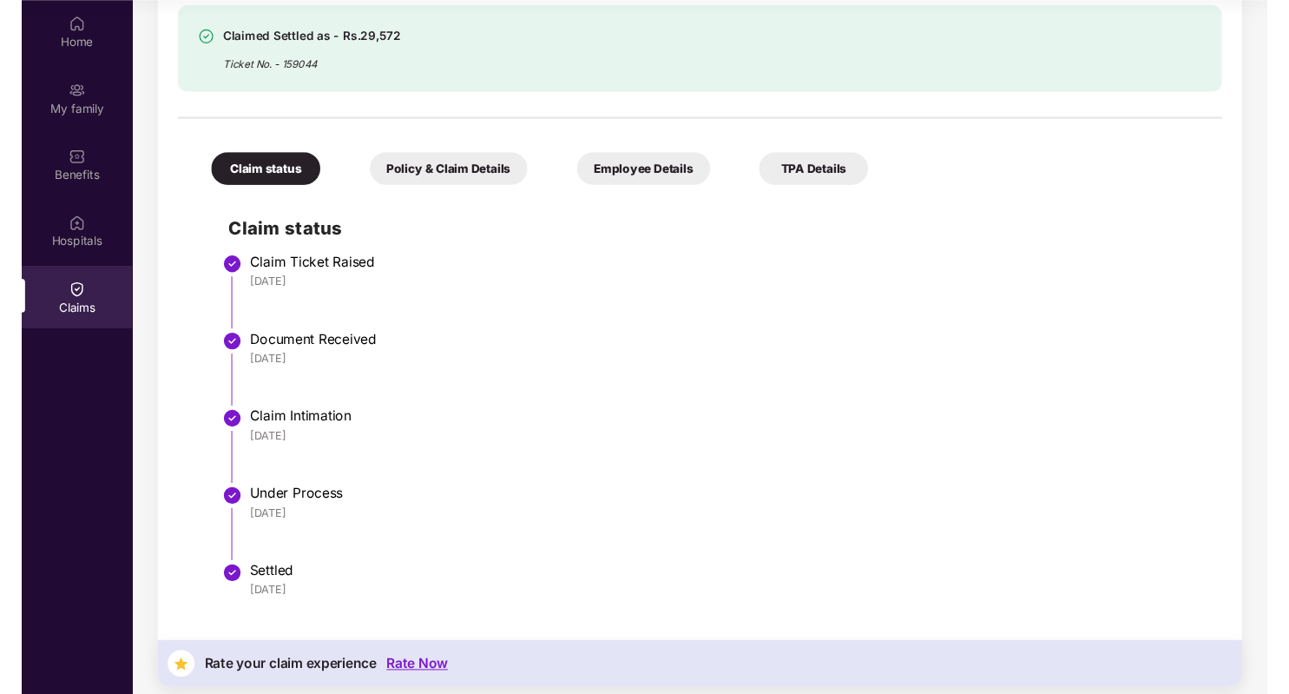
scroll to position [361, 0]
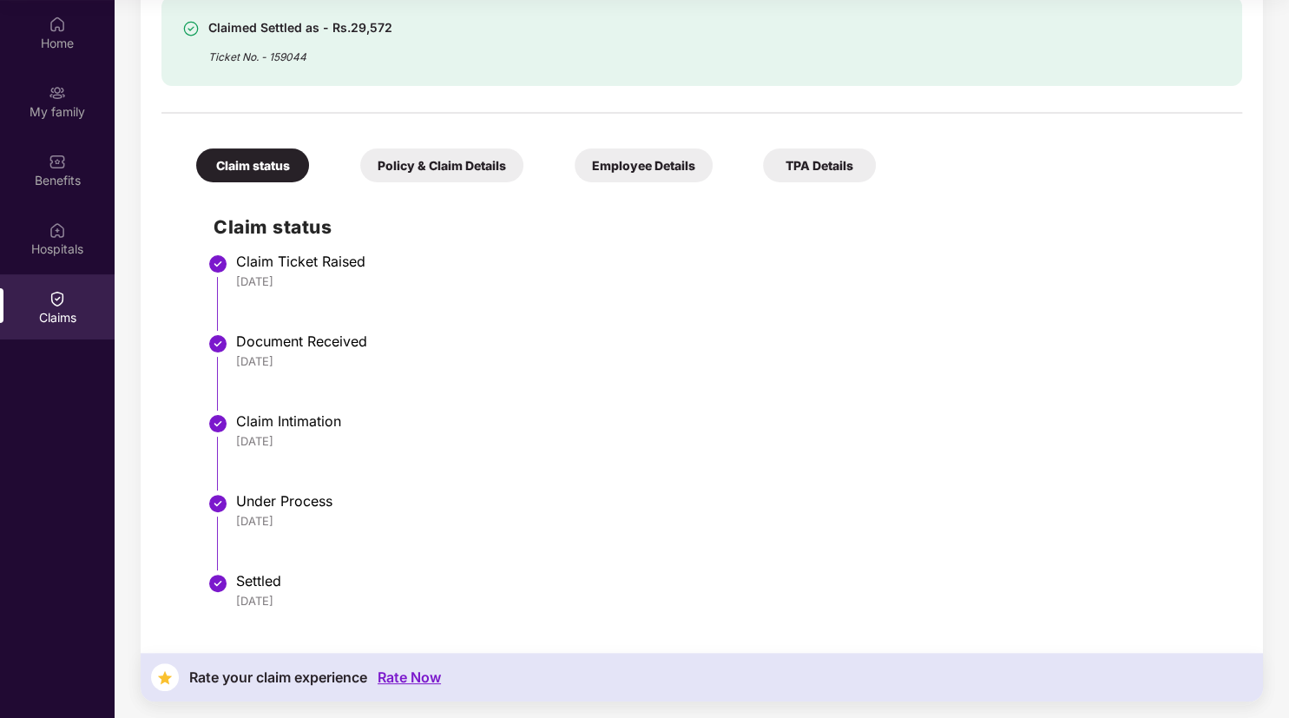
click at [428, 668] on div "Rate your claim experience Rate Now" at bounding box center [702, 677] width 1123 height 49
click at [419, 676] on div "Rate Now" at bounding box center [409, 677] width 63 height 16
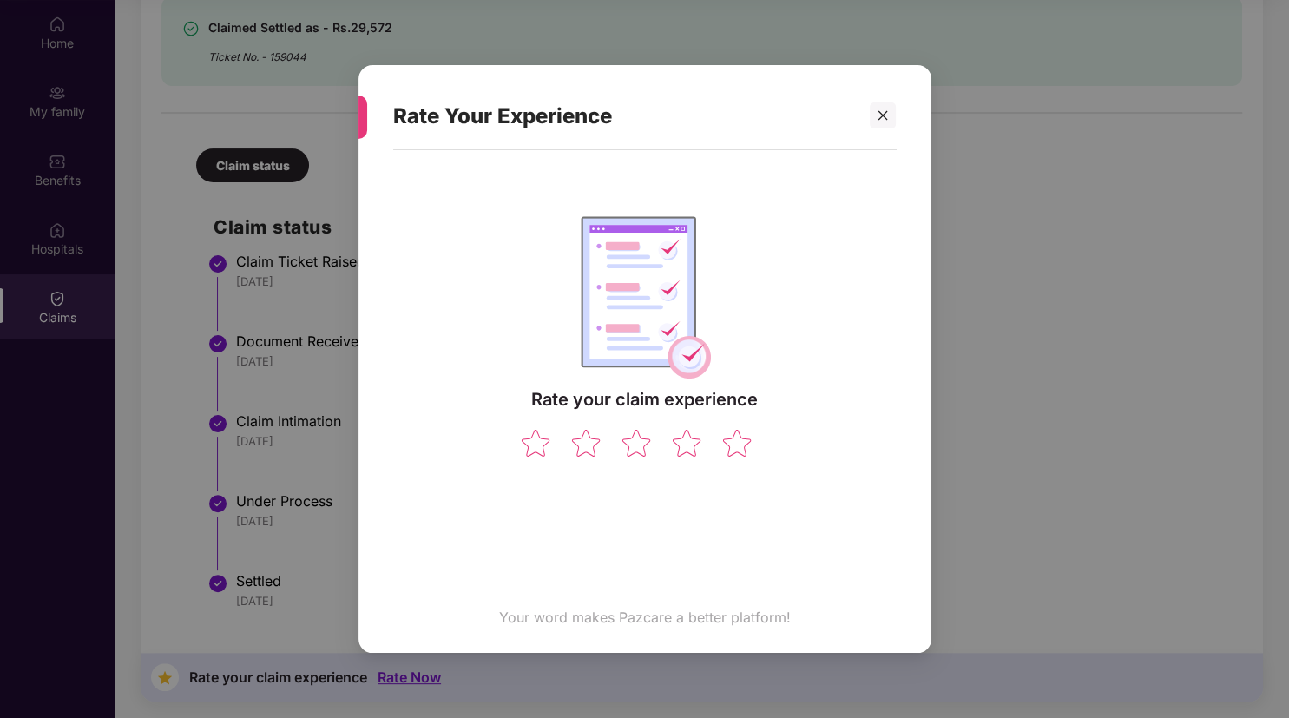
click at [739, 460] on div "Rate your claim experience Your word makes Pazcare a better platform!" at bounding box center [645, 393] width 504 height 468
click at [740, 446] on img at bounding box center [737, 443] width 33 height 30
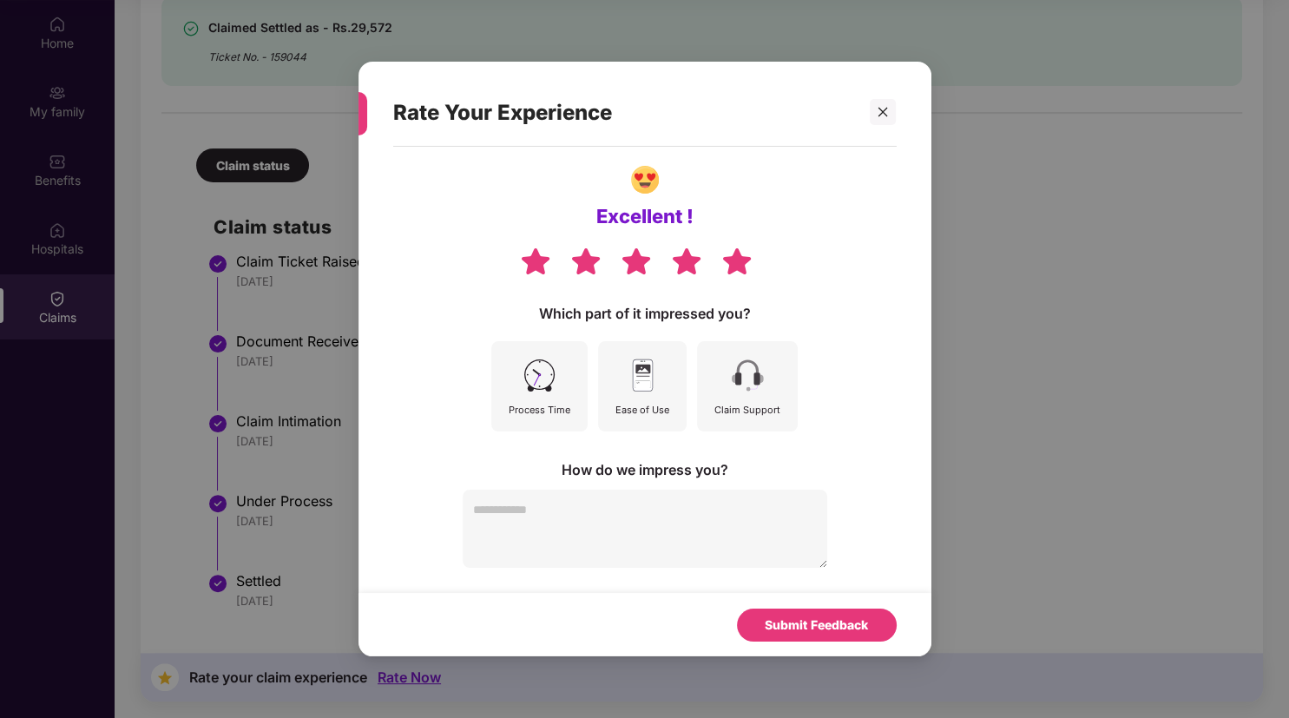
click at [616, 503] on textarea at bounding box center [645, 529] width 365 height 78
click at [559, 387] on img at bounding box center [539, 375] width 39 height 39
click at [529, 535] on textarea at bounding box center [645, 529] width 365 height 78
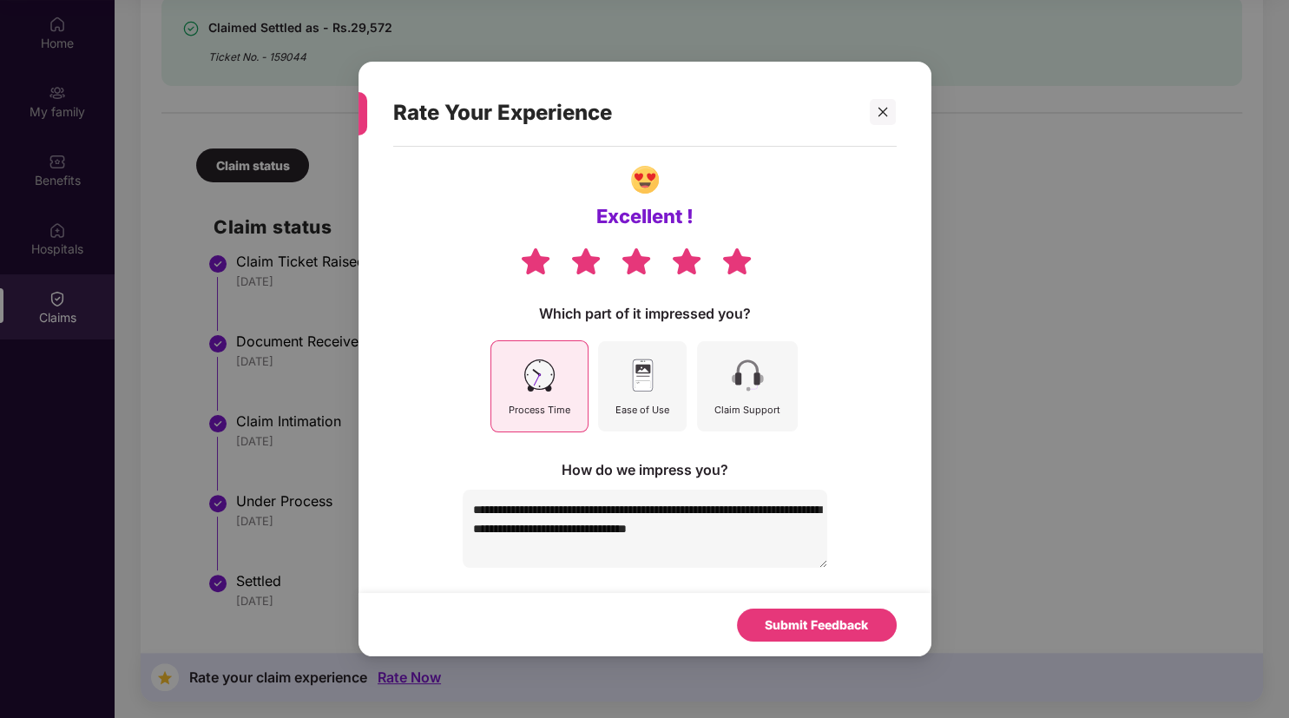
click at [692, 508] on textarea "**********" at bounding box center [645, 529] width 365 height 78
paste textarea "**********"
type textarea "**********"
click at [815, 625] on div "Submit Feedback" at bounding box center [816, 625] width 103 height 19
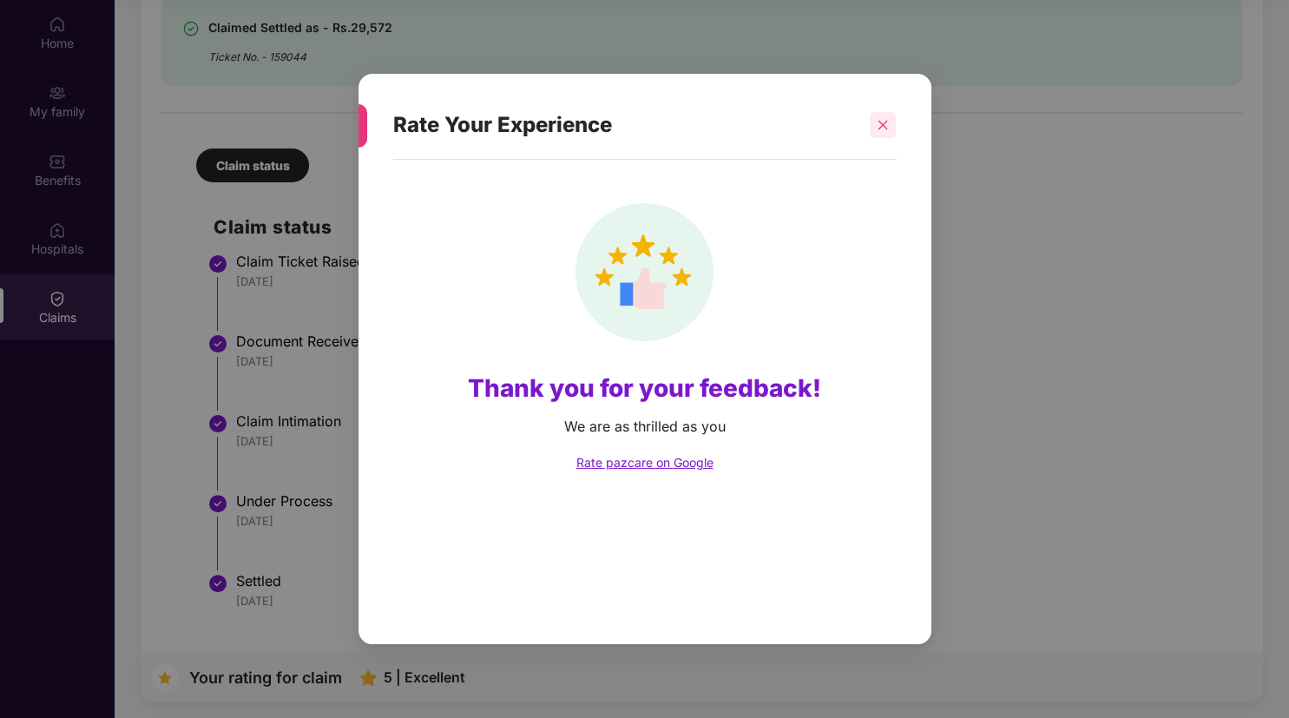
click at [891, 130] on div at bounding box center [883, 125] width 26 height 26
